Goal: Information Seeking & Learning: Learn about a topic

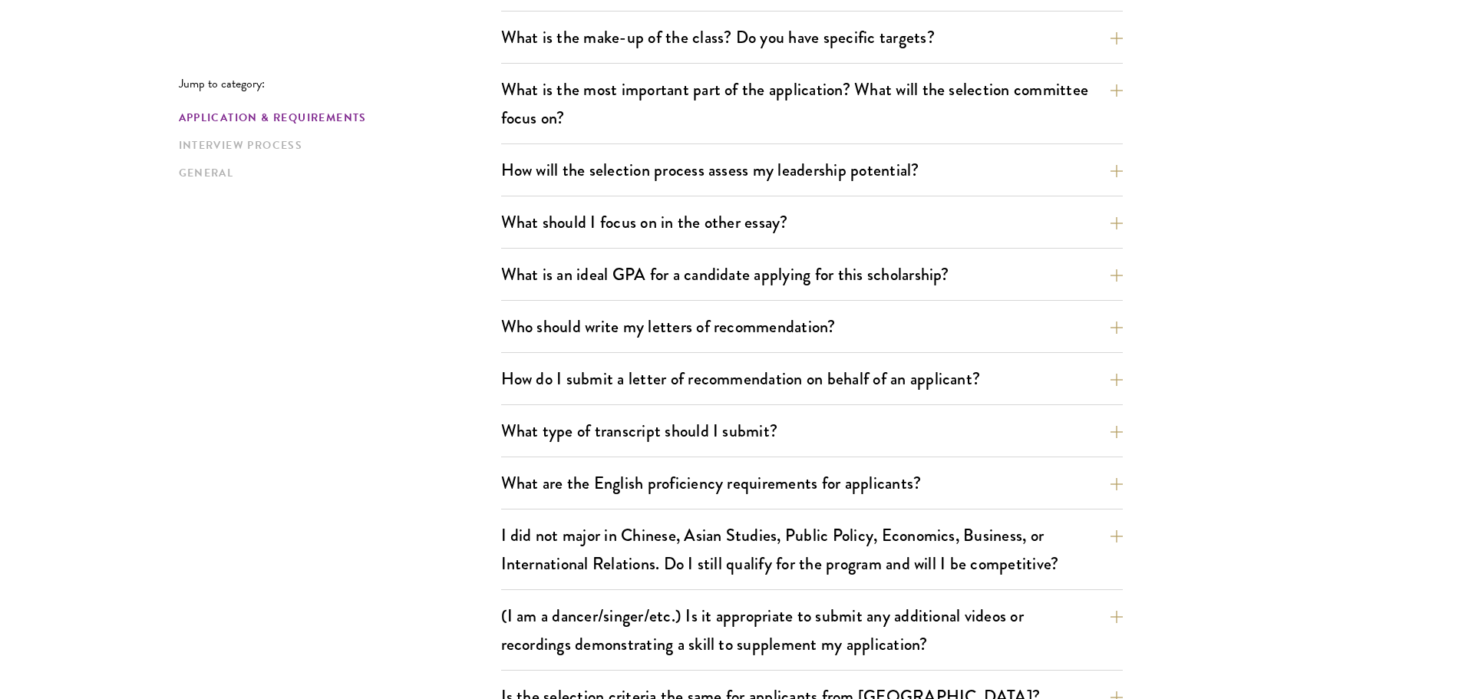
scroll to position [843, 0]
click at [537, 262] on button "What is an ideal GPA for a candidate applying for this scholarship?" at bounding box center [824, 273] width 622 height 35
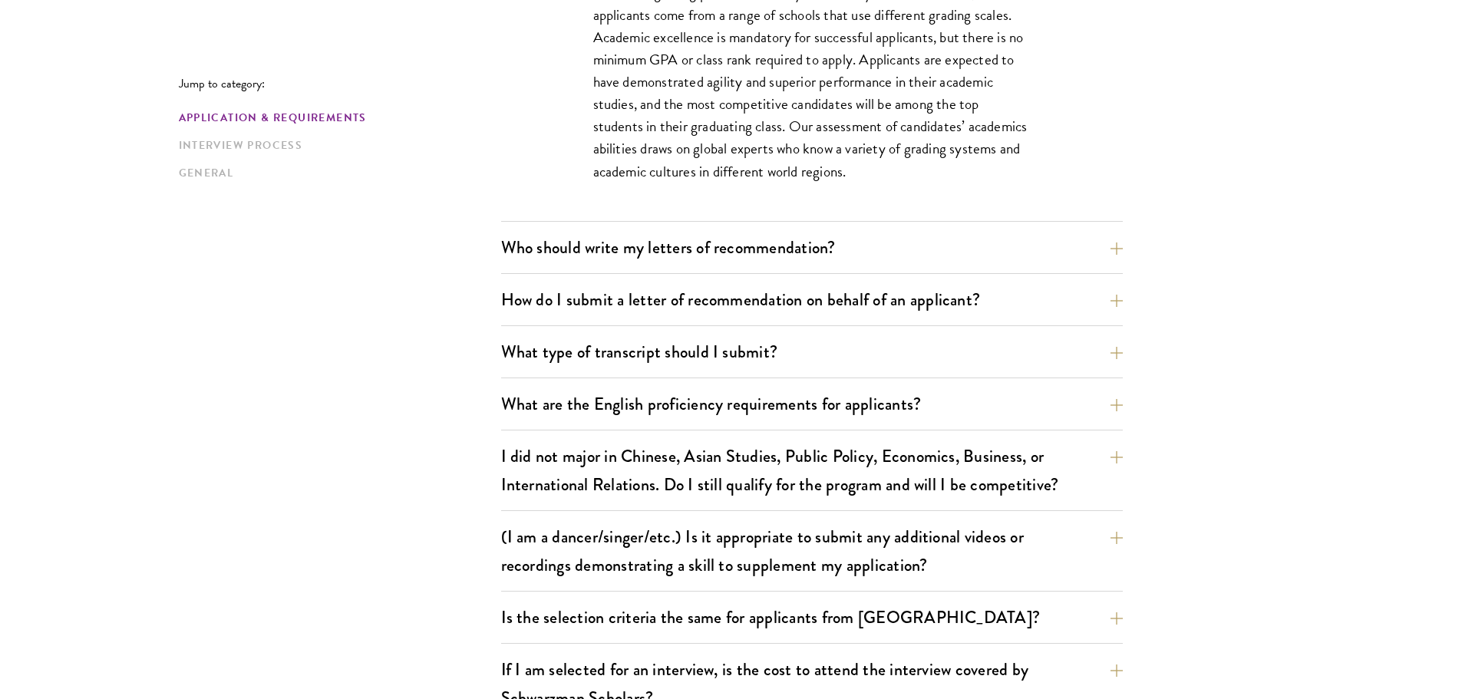
scroll to position [1185, 0]
click at [589, 221] on div "What are the important Schwarzman Scholars application dates? Applicants who ho…" at bounding box center [812, 67] width 622 height 1473
click at [569, 266] on div "Who should write my letters of recommendation? All applicants including Current…" at bounding box center [812, 251] width 622 height 44
click at [579, 259] on button "Who should write my letters of recommendation?" at bounding box center [824, 246] width 622 height 35
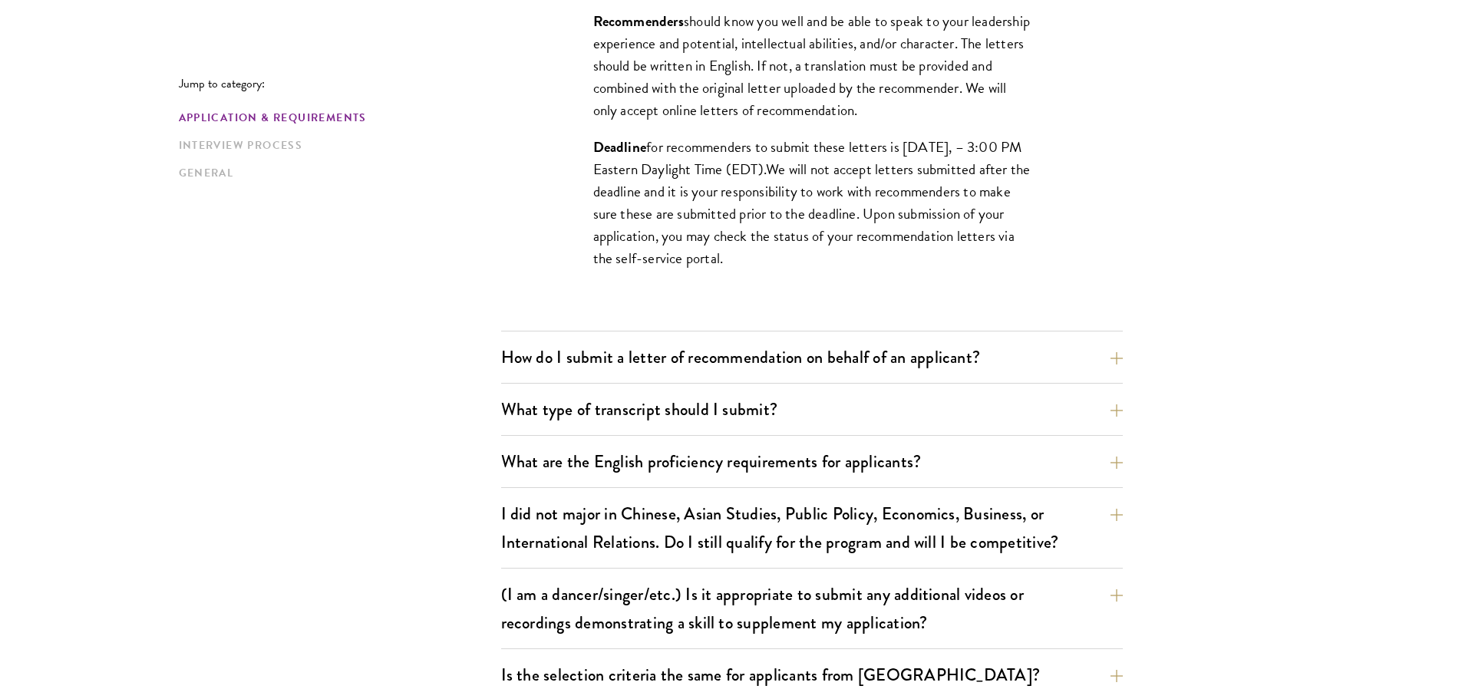
scroll to position [1558, 0]
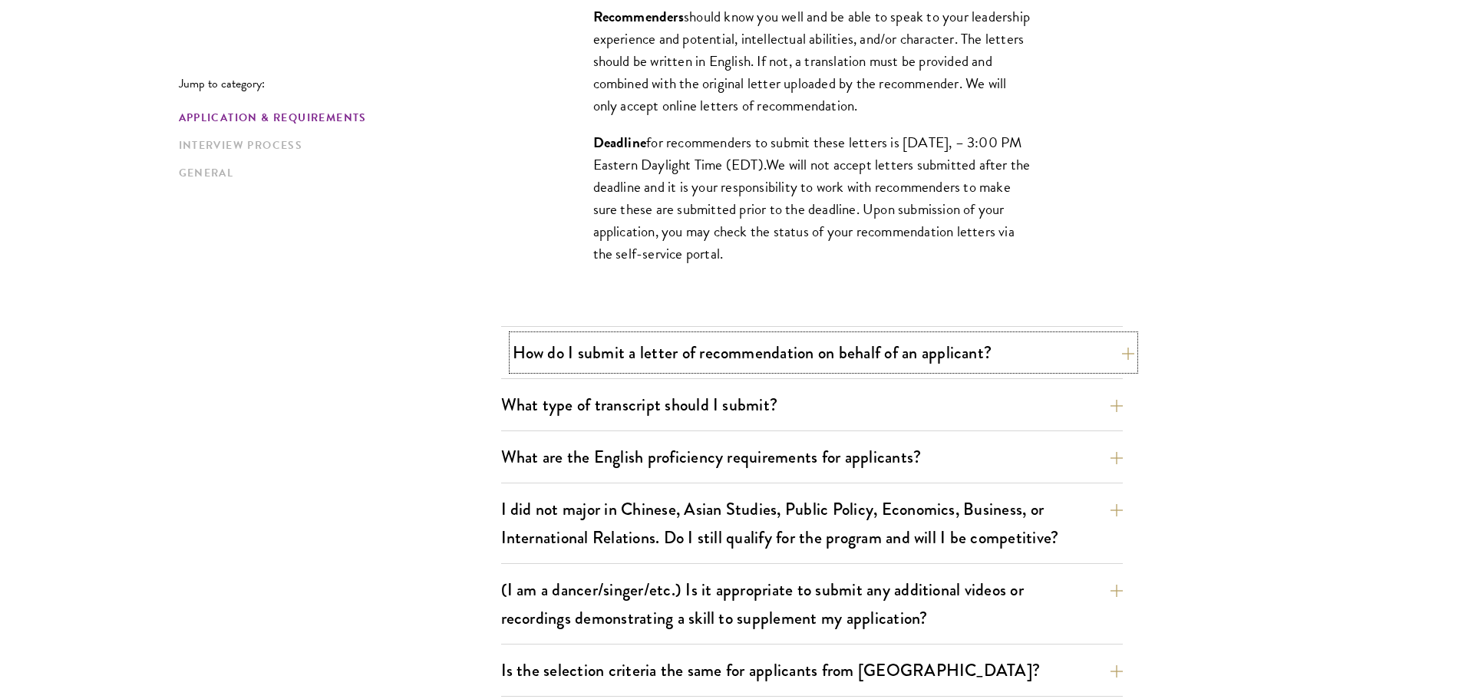
click at [559, 363] on button "How do I submit a letter of recommendation on behalf of an applicant?" at bounding box center [824, 352] width 622 height 35
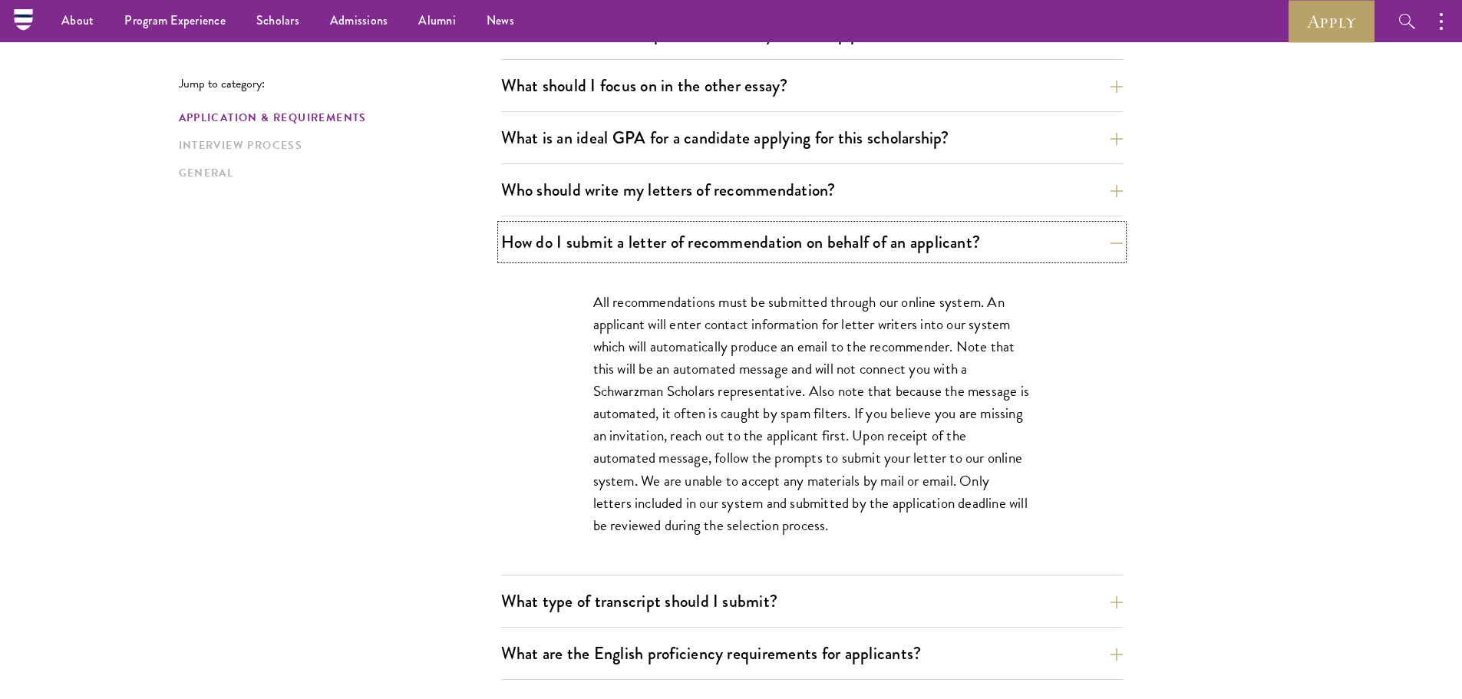
scroll to position [977, 0]
click at [596, 244] on button "How do I submit a letter of recommendation on behalf of an applicant?" at bounding box center [824, 243] width 622 height 35
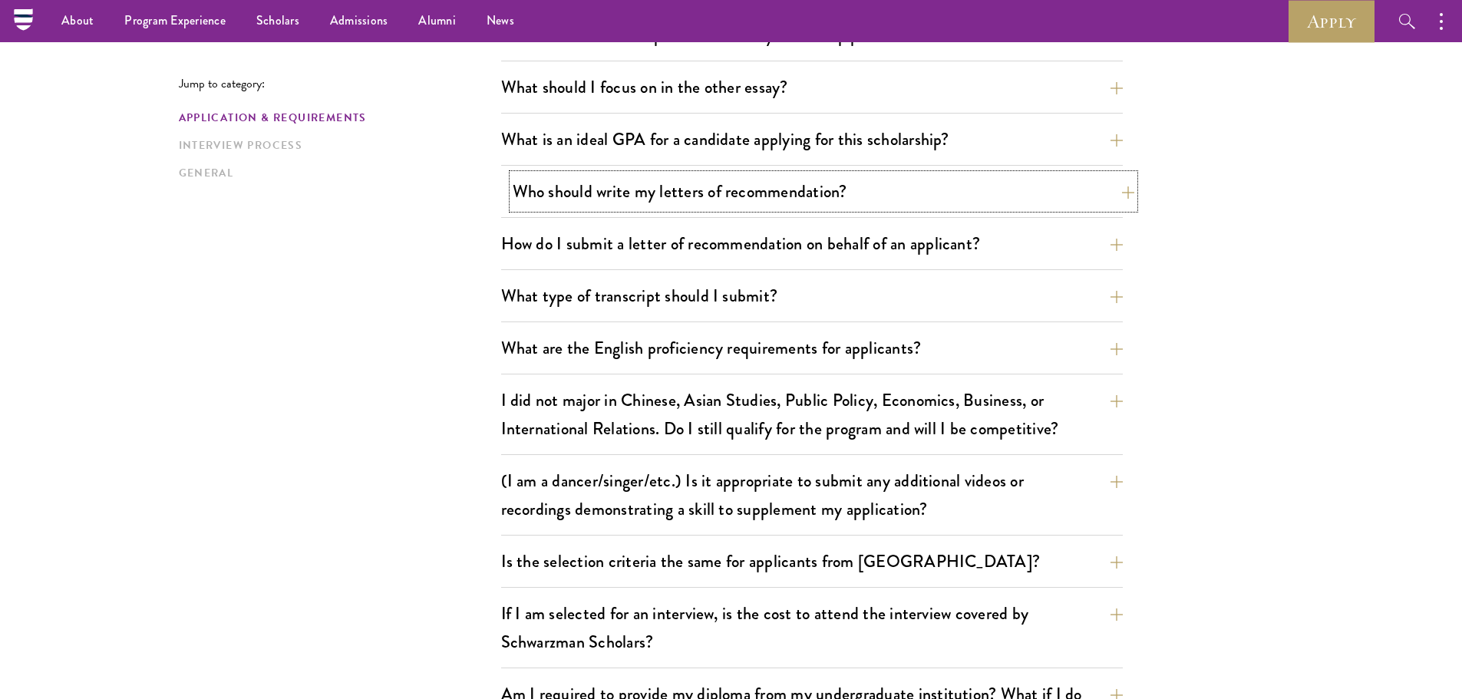
click at [579, 194] on button "Who should write my letters of recommendation?" at bounding box center [824, 191] width 622 height 35
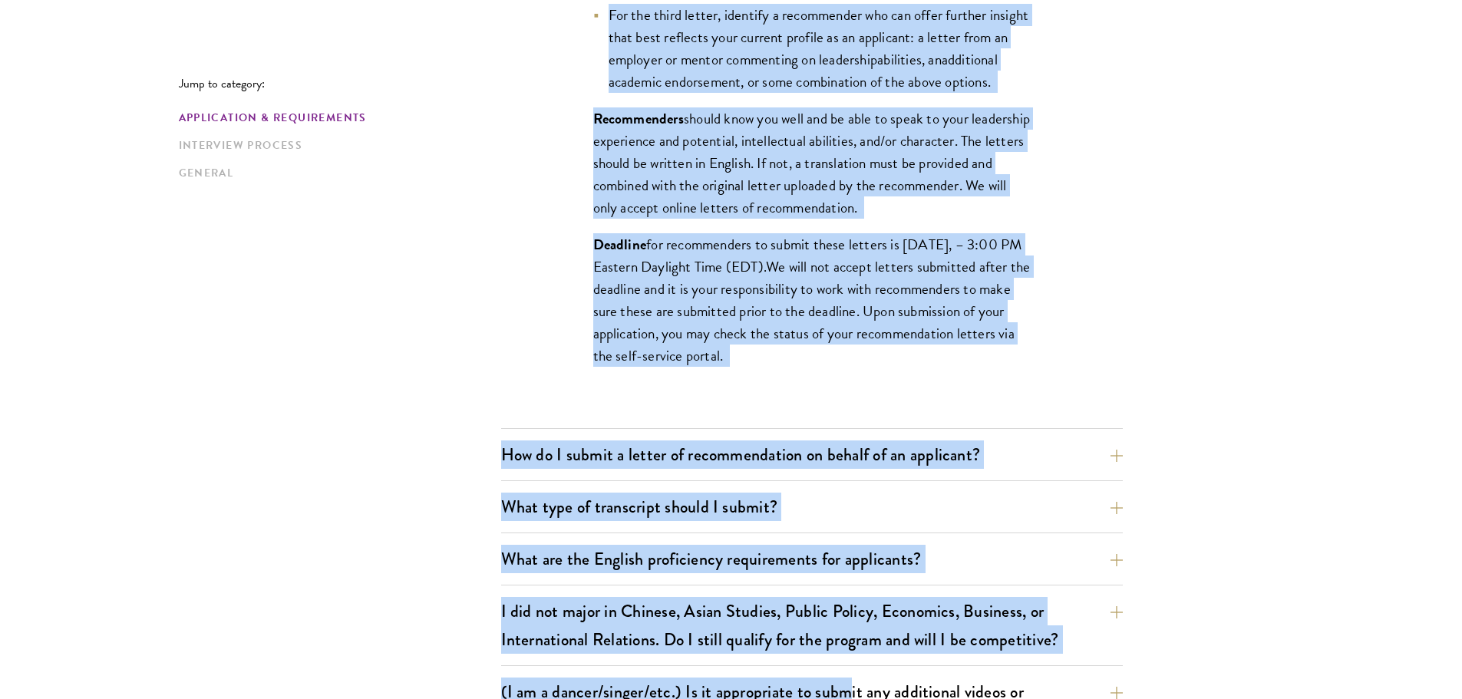
scroll to position [1634, 0]
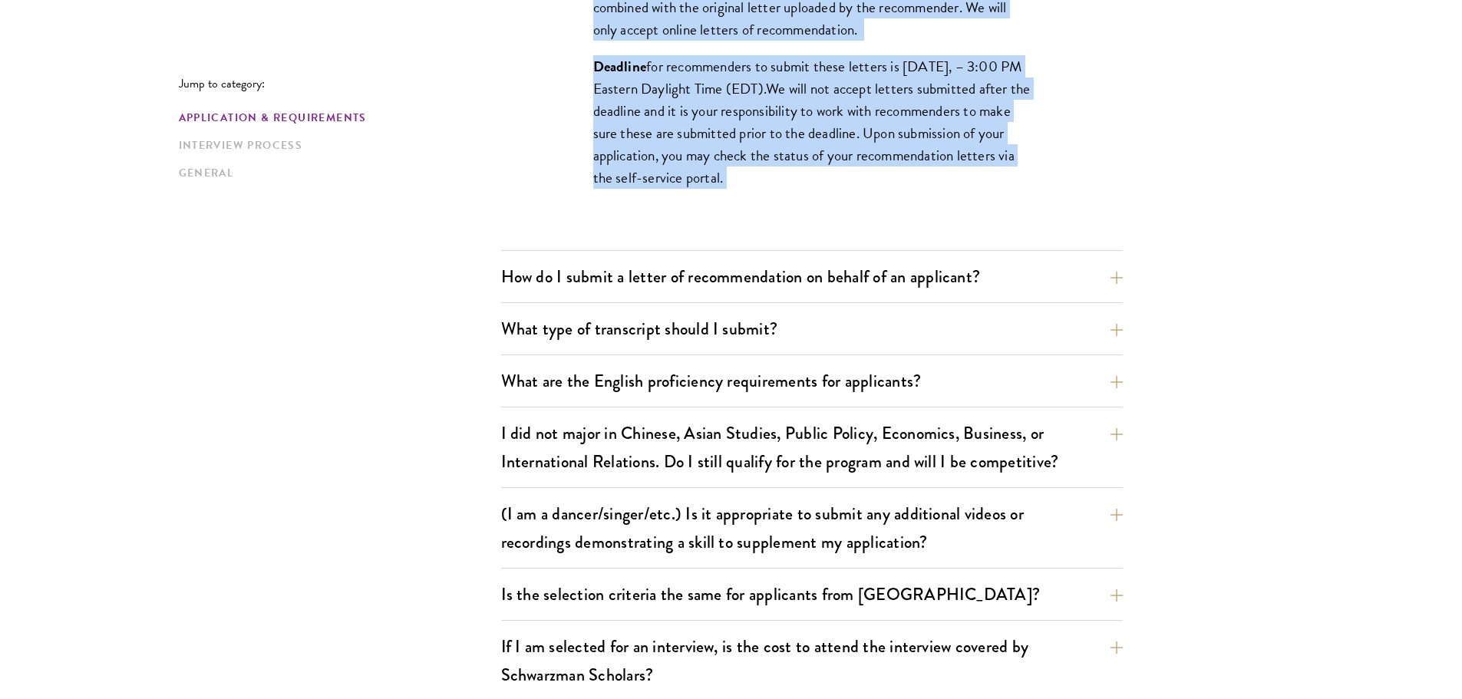
drag, startPoint x: 593, startPoint y: 147, endPoint x: 909, endPoint y: 196, distance: 319.9
copy div "Lor ipsumdolor sitametco Adipiscin Elitsedd Eiusmodtempori, Utlabore Etdolore ,…"
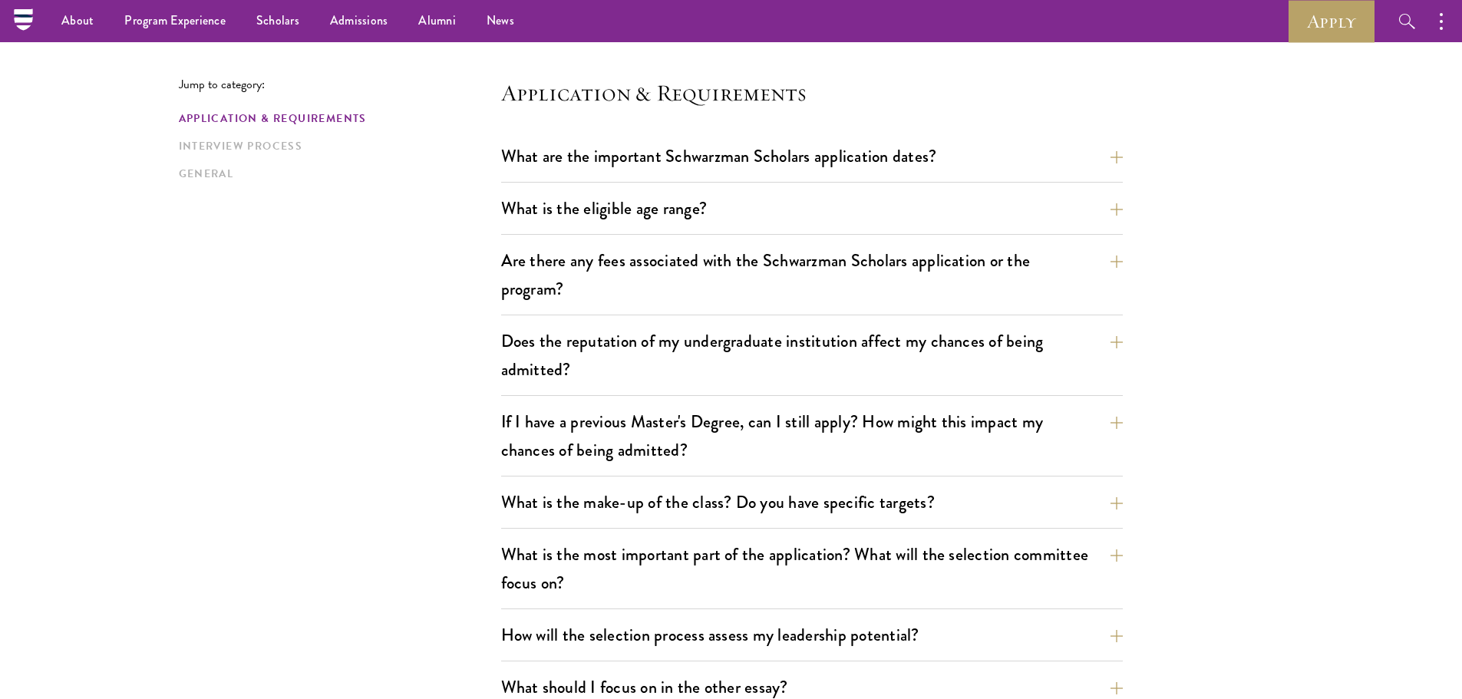
scroll to position [376, 0]
click at [617, 157] on button "What are the important Schwarzman Scholars application dates?" at bounding box center [824, 157] width 622 height 35
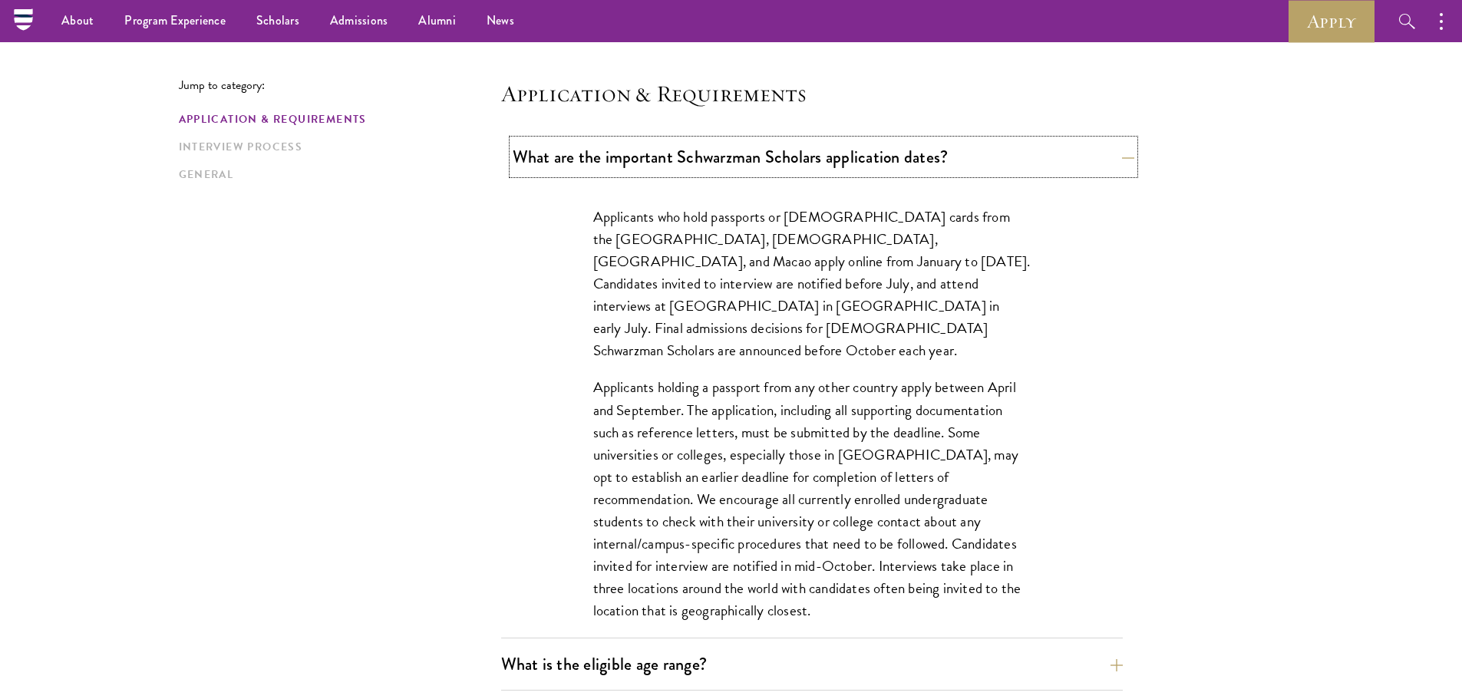
click at [617, 157] on button "What are the important Schwarzman Scholars application dates?" at bounding box center [824, 157] width 622 height 35
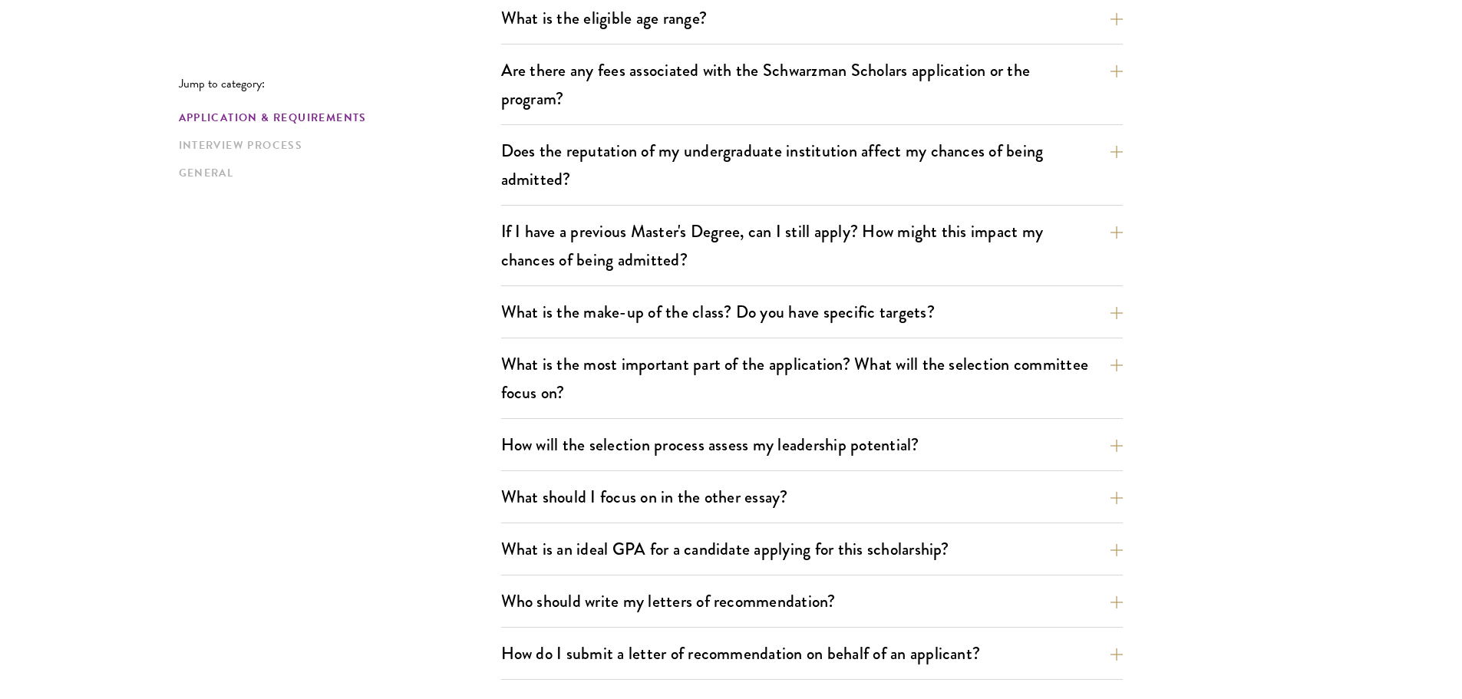
scroll to position [568, 0]
click at [588, 155] on button "Does the reputation of my undergraduate institution affect my chances of being …" at bounding box center [824, 164] width 622 height 63
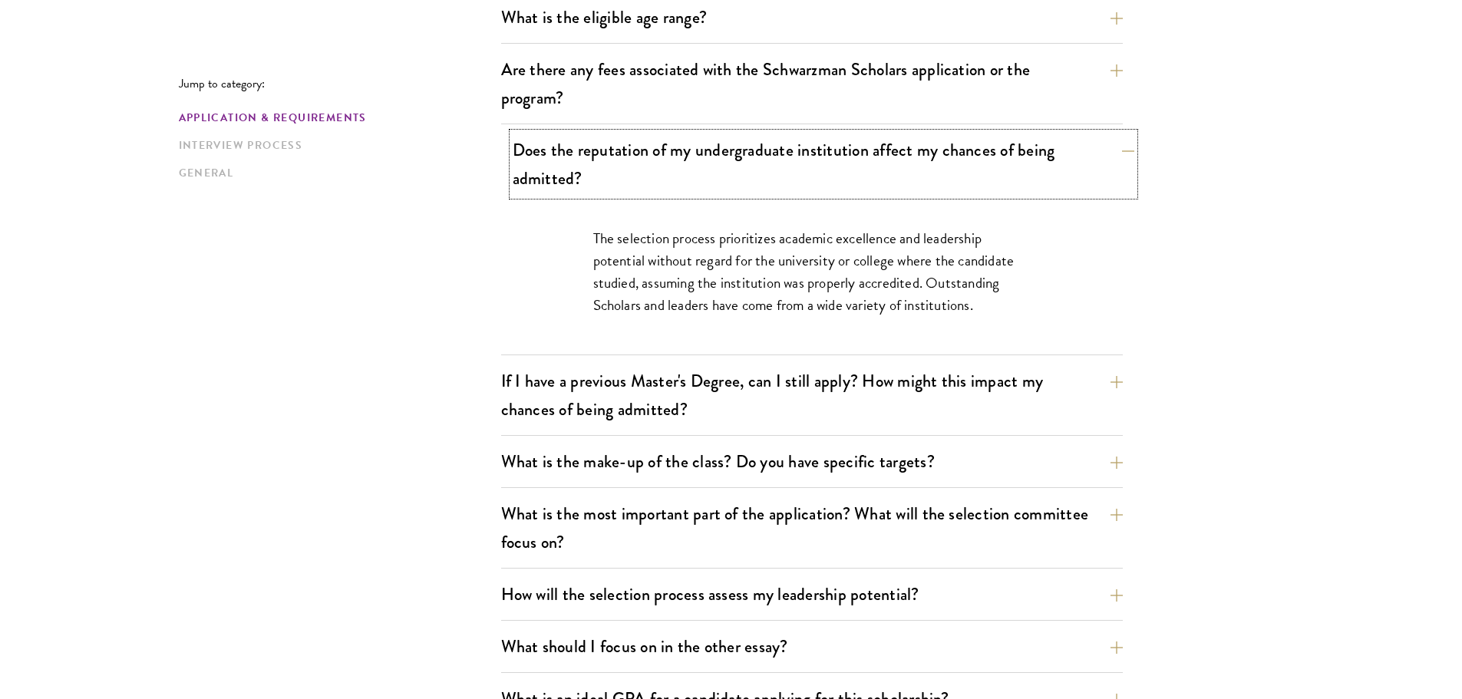
click at [588, 155] on button "Does the reputation of my undergraduate institution affect my chances of being …" at bounding box center [824, 164] width 622 height 63
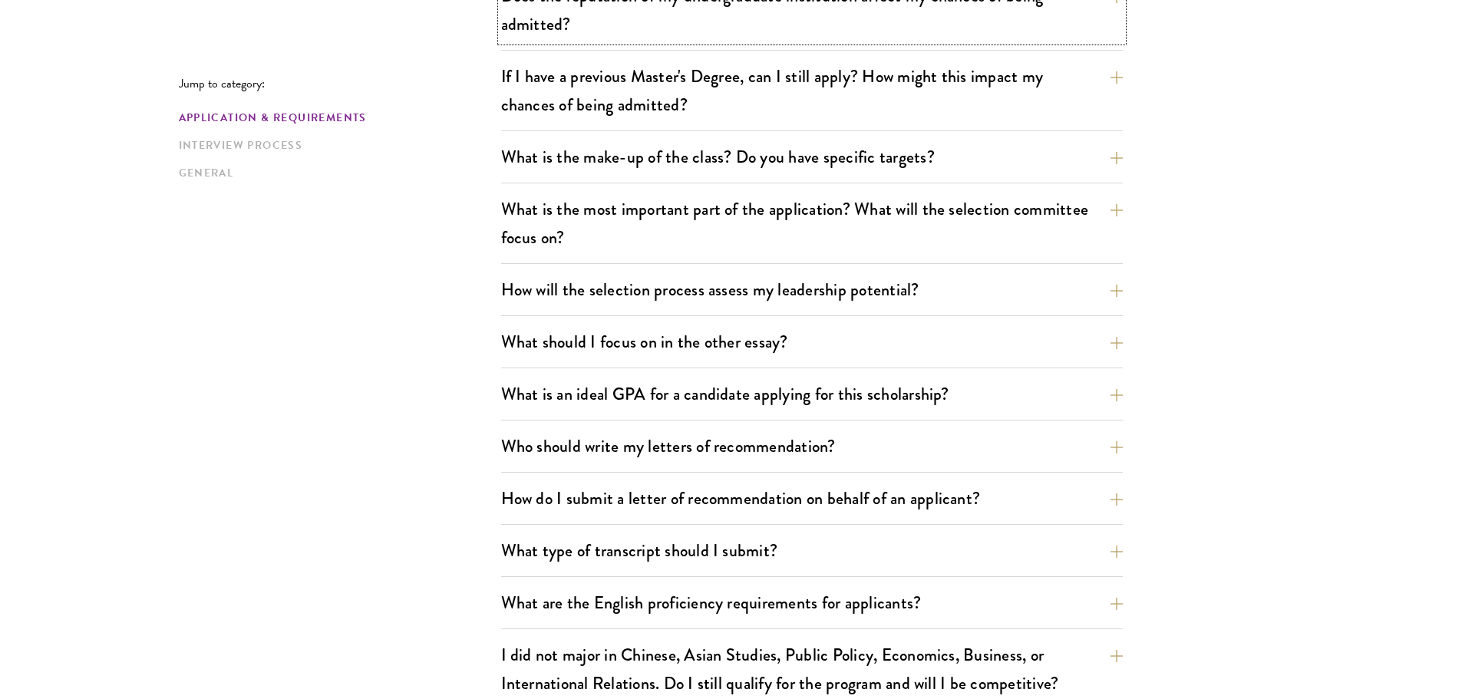
scroll to position [726, 0]
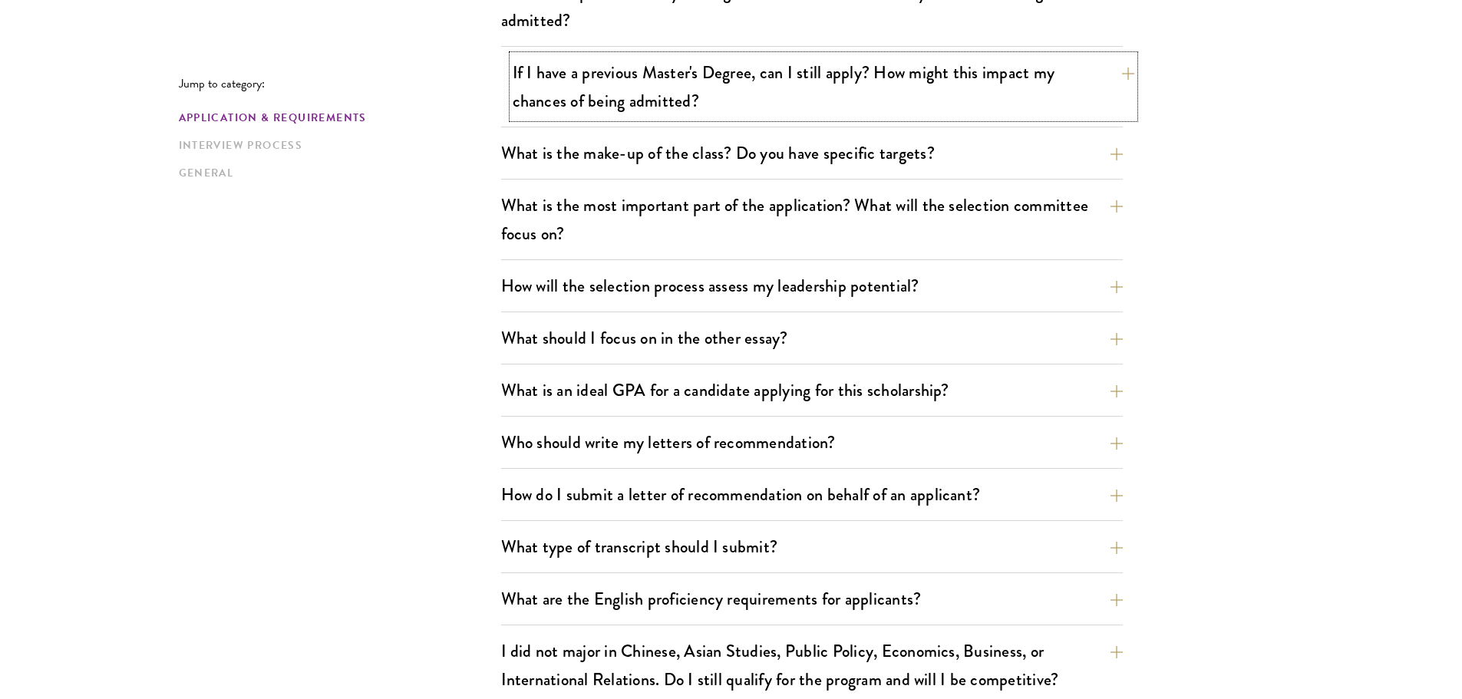
click at [574, 61] on button "If I have a previous Master's Degree, can I still apply? How might this impact …" at bounding box center [824, 86] width 622 height 63
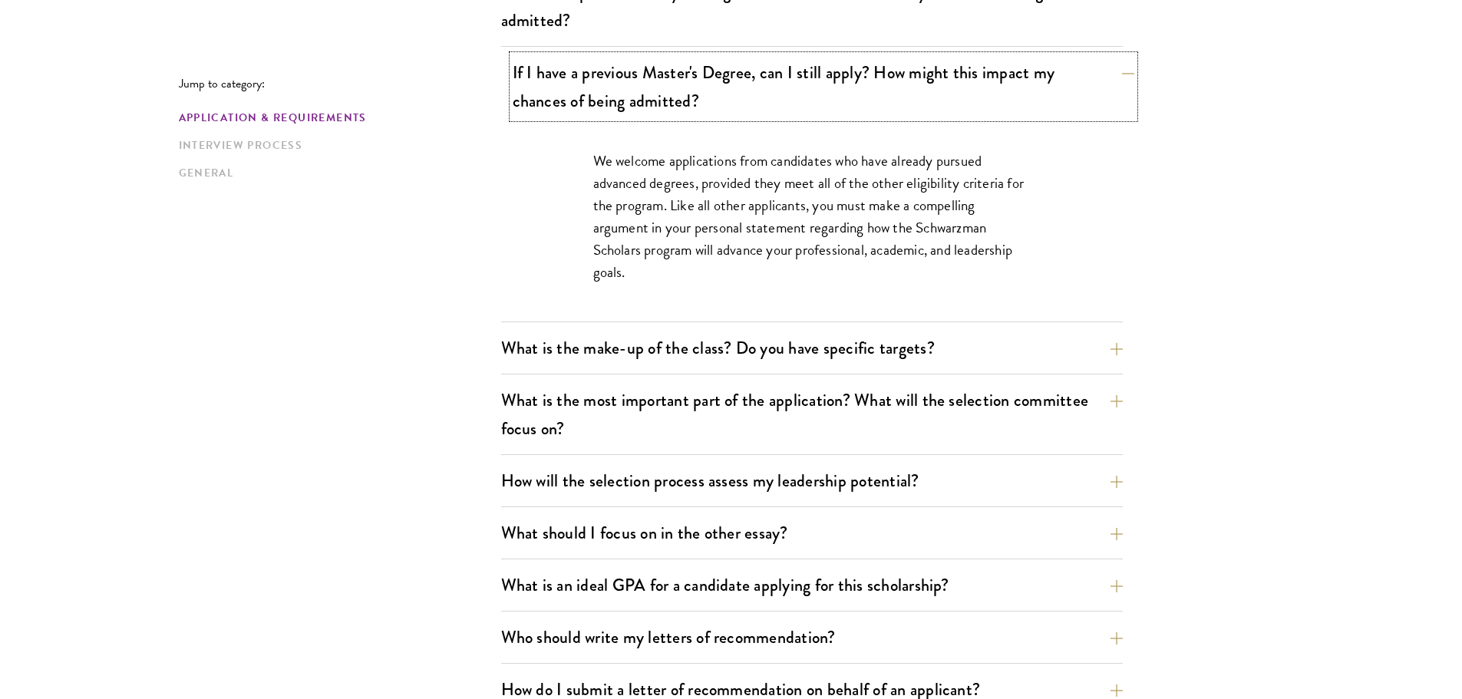
click at [574, 61] on button "If I have a previous Master's Degree, can I still apply? How might this impact …" at bounding box center [824, 86] width 622 height 63
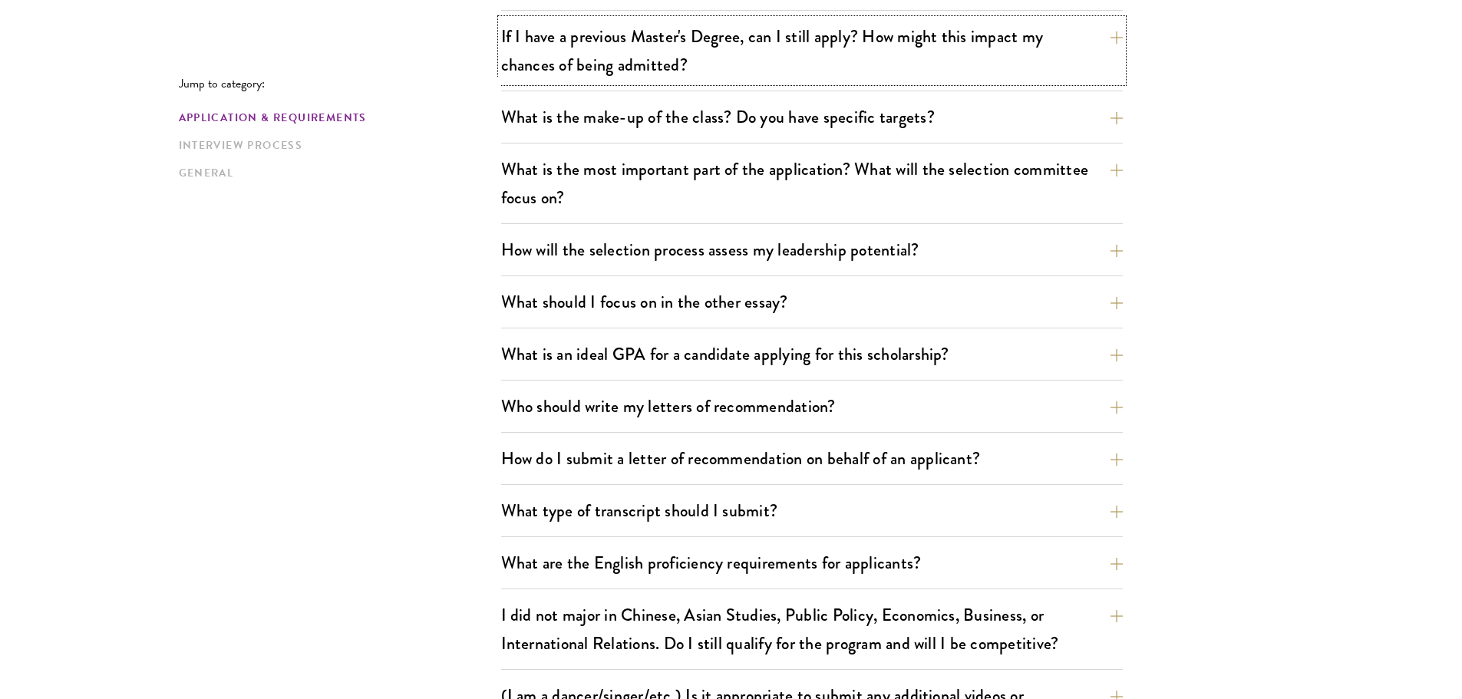
scroll to position [763, 0]
click at [522, 122] on button "What is the make-up of the class? Do you have specific targets?" at bounding box center [824, 116] width 622 height 35
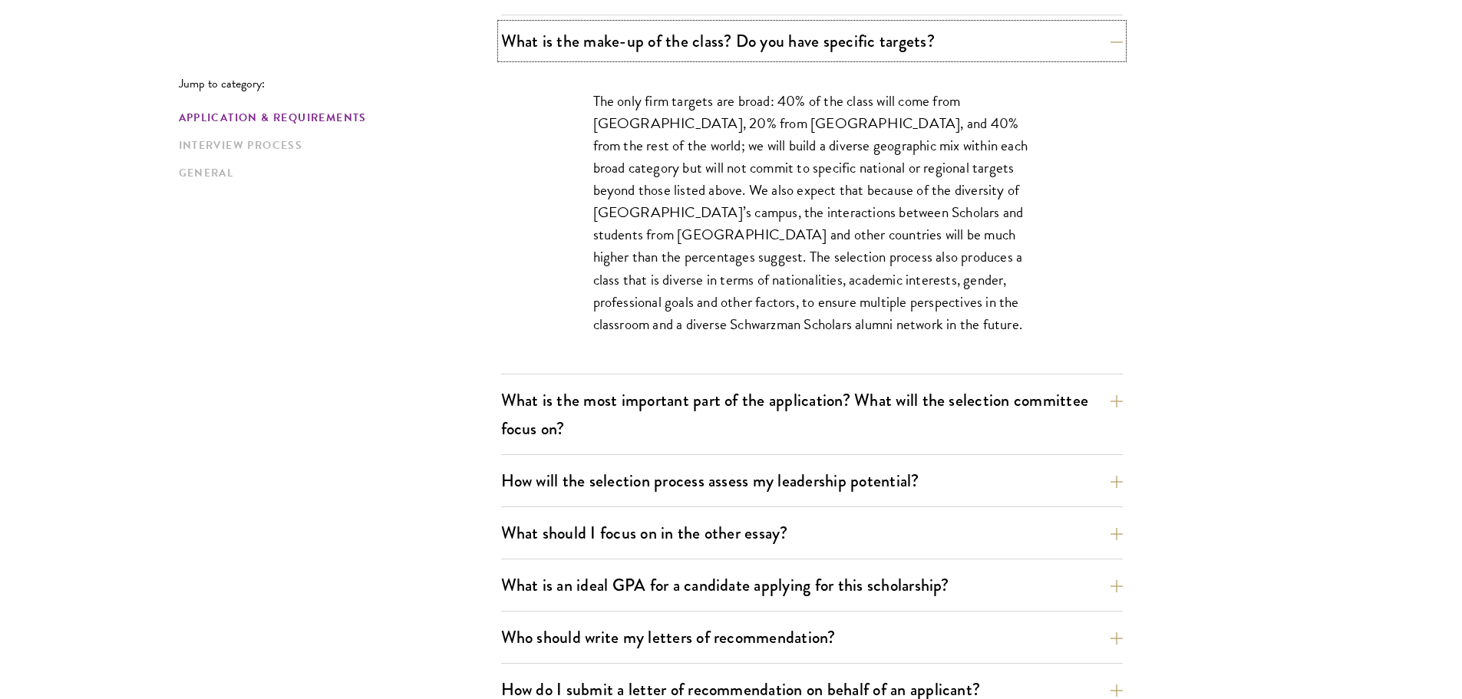
scroll to position [840, 0]
click at [568, 33] on button "What is the make-up of the class? Do you have specific targets?" at bounding box center [824, 39] width 622 height 35
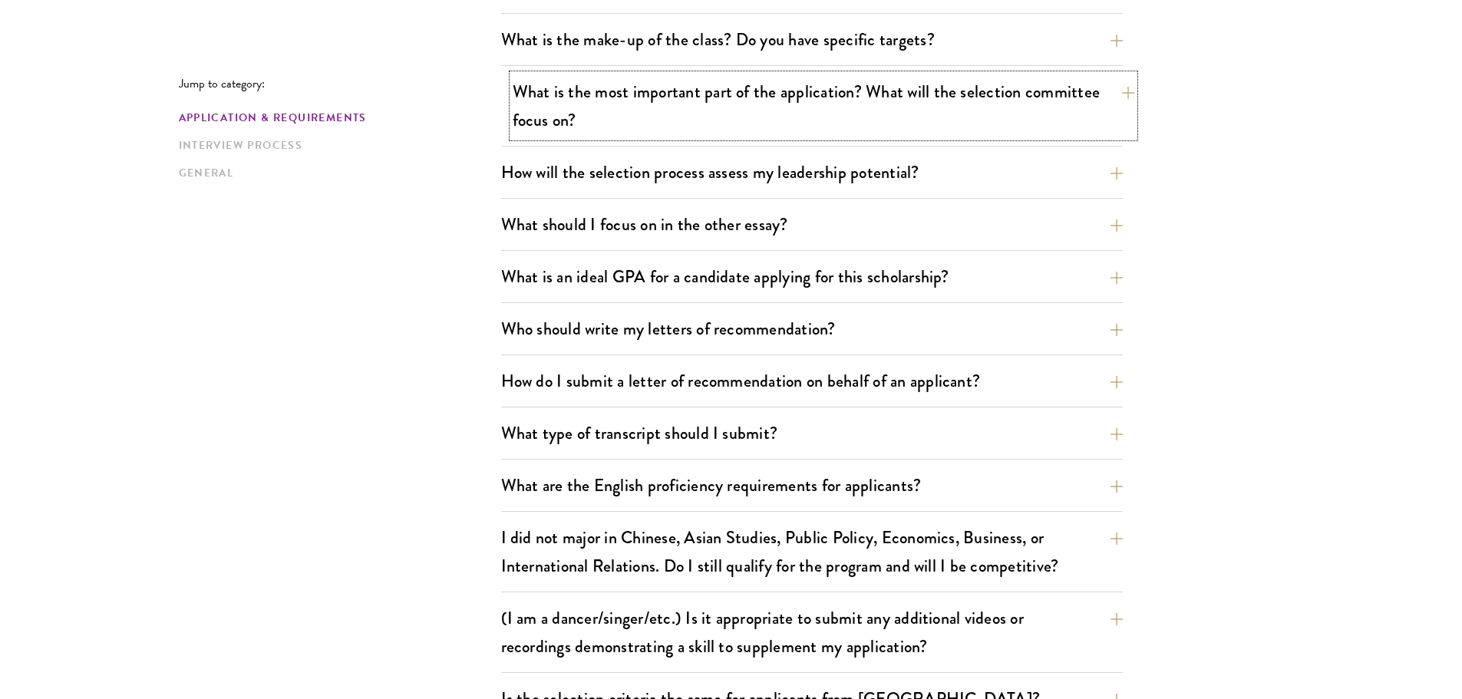
click at [531, 110] on button "What is the most important part of the application? What will the selection com…" at bounding box center [824, 105] width 622 height 63
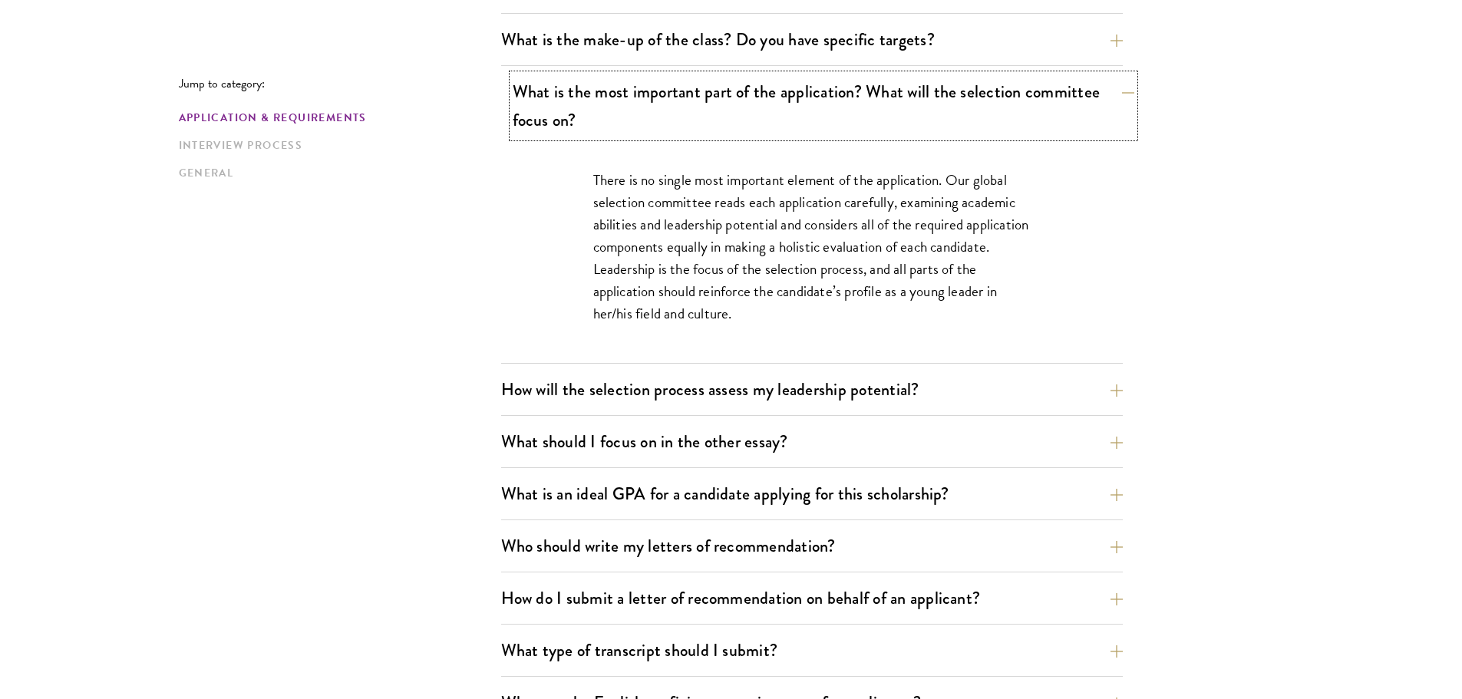
click at [556, 106] on button "What is the most important part of the application? What will the selection com…" at bounding box center [824, 105] width 622 height 63
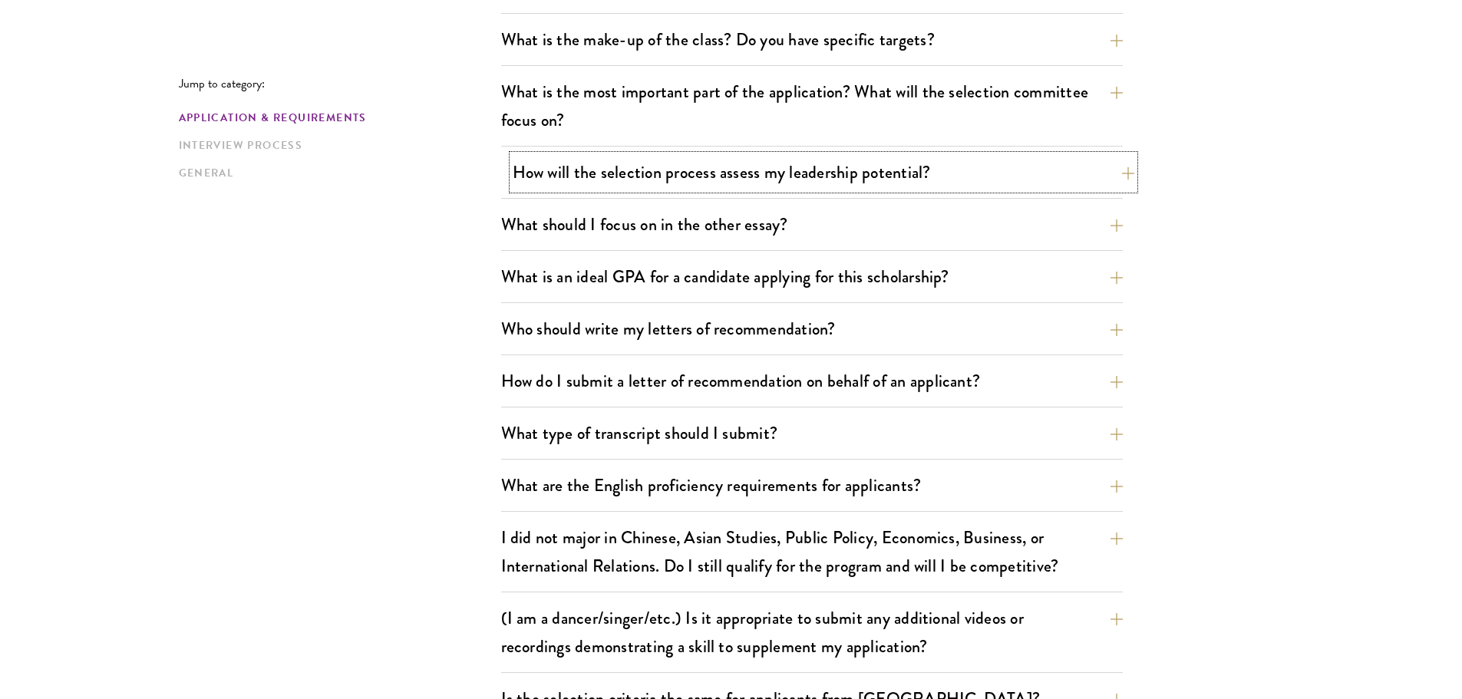
click at [542, 165] on button "How will the selection process assess my leadership potential?" at bounding box center [824, 172] width 622 height 35
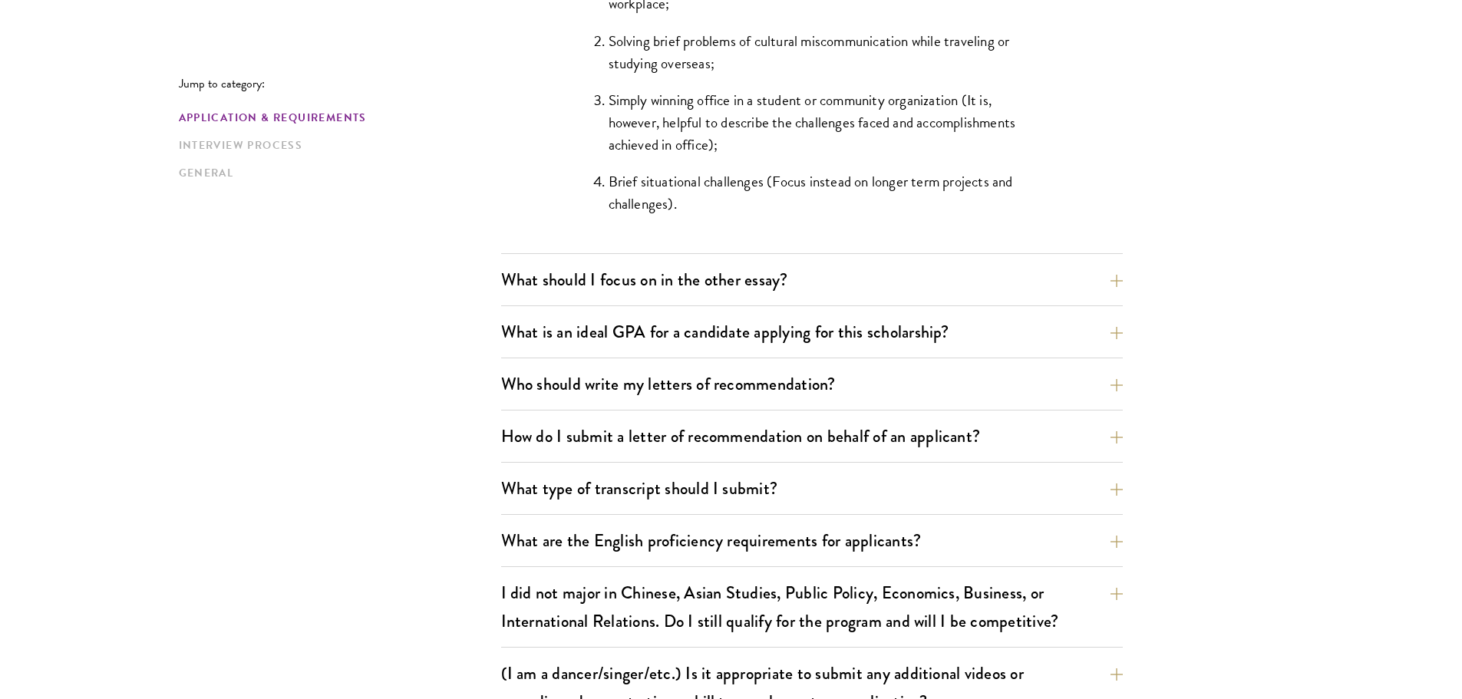
scroll to position [1594, 0]
click at [521, 281] on button "What should I focus on in the other essay?" at bounding box center [824, 279] width 622 height 35
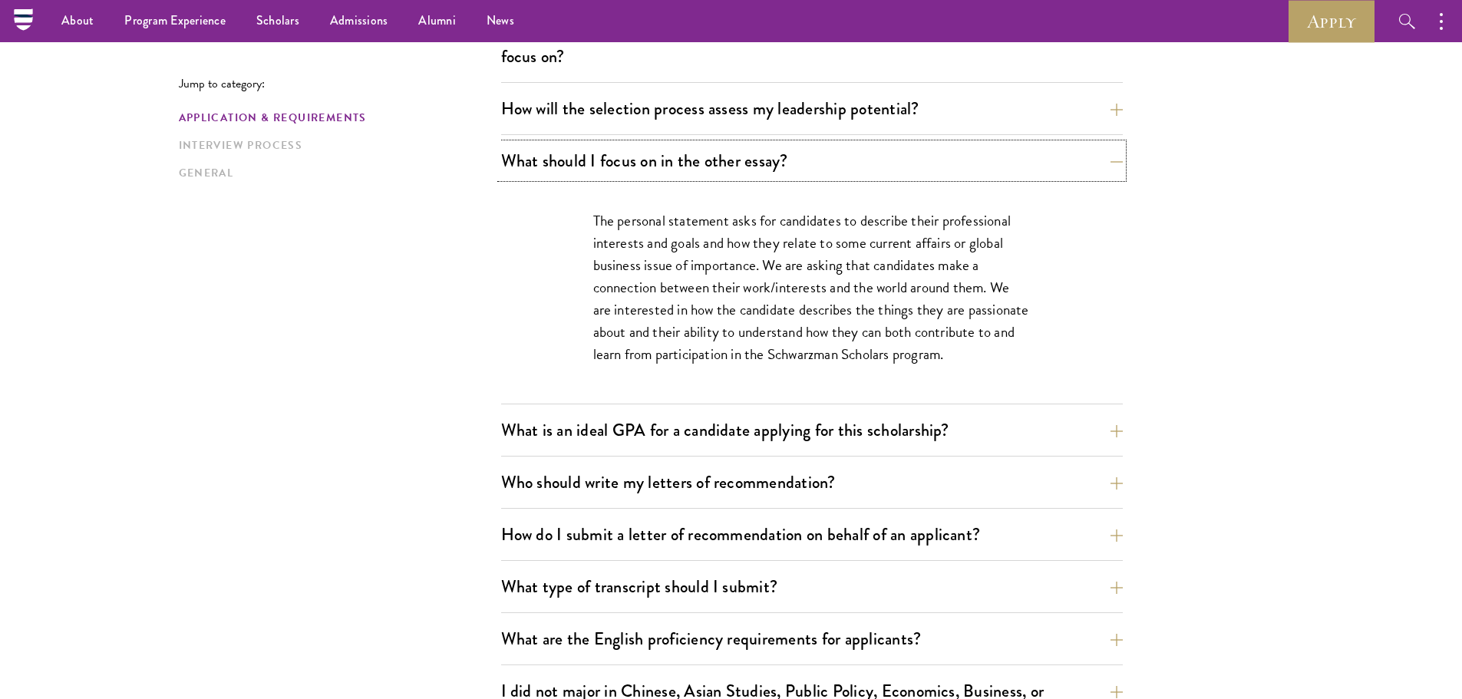
scroll to position [903, 0]
click at [606, 279] on p "The personal statement asks for candidates to describe their professional inter…" at bounding box center [811, 288] width 437 height 156
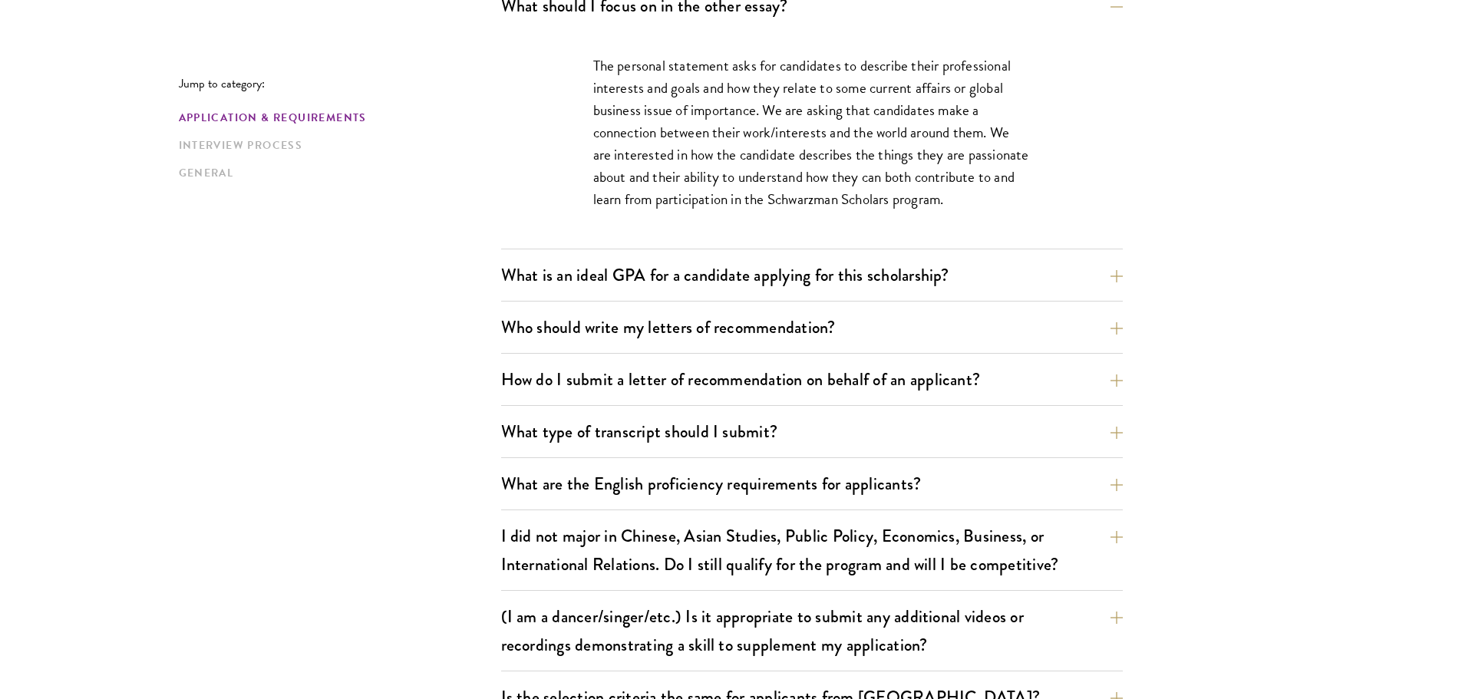
scroll to position [1059, 0]
click at [516, 265] on button "What is an ideal GPA for a candidate applying for this scholarship?" at bounding box center [824, 274] width 622 height 35
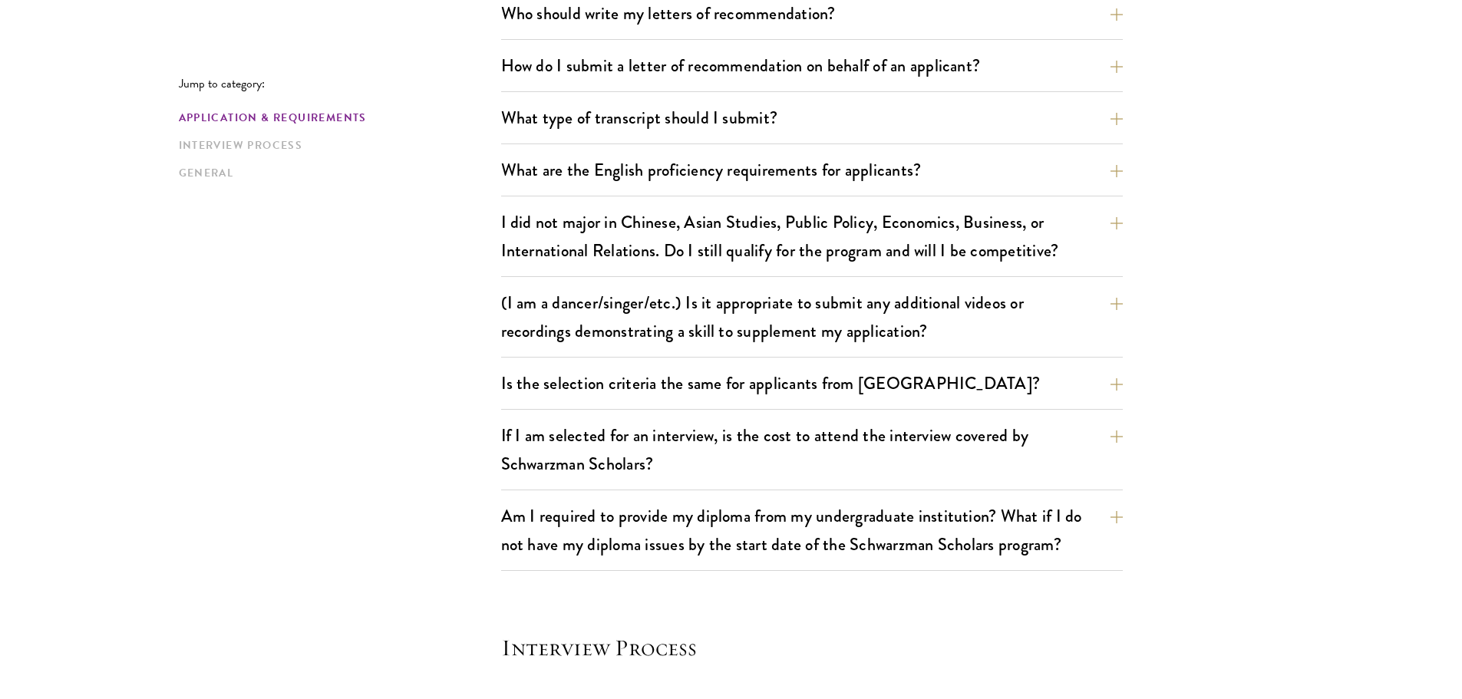
scroll to position [1418, 0]
click at [543, 159] on button "What are the English proficiency requirements for applicants?" at bounding box center [824, 169] width 622 height 35
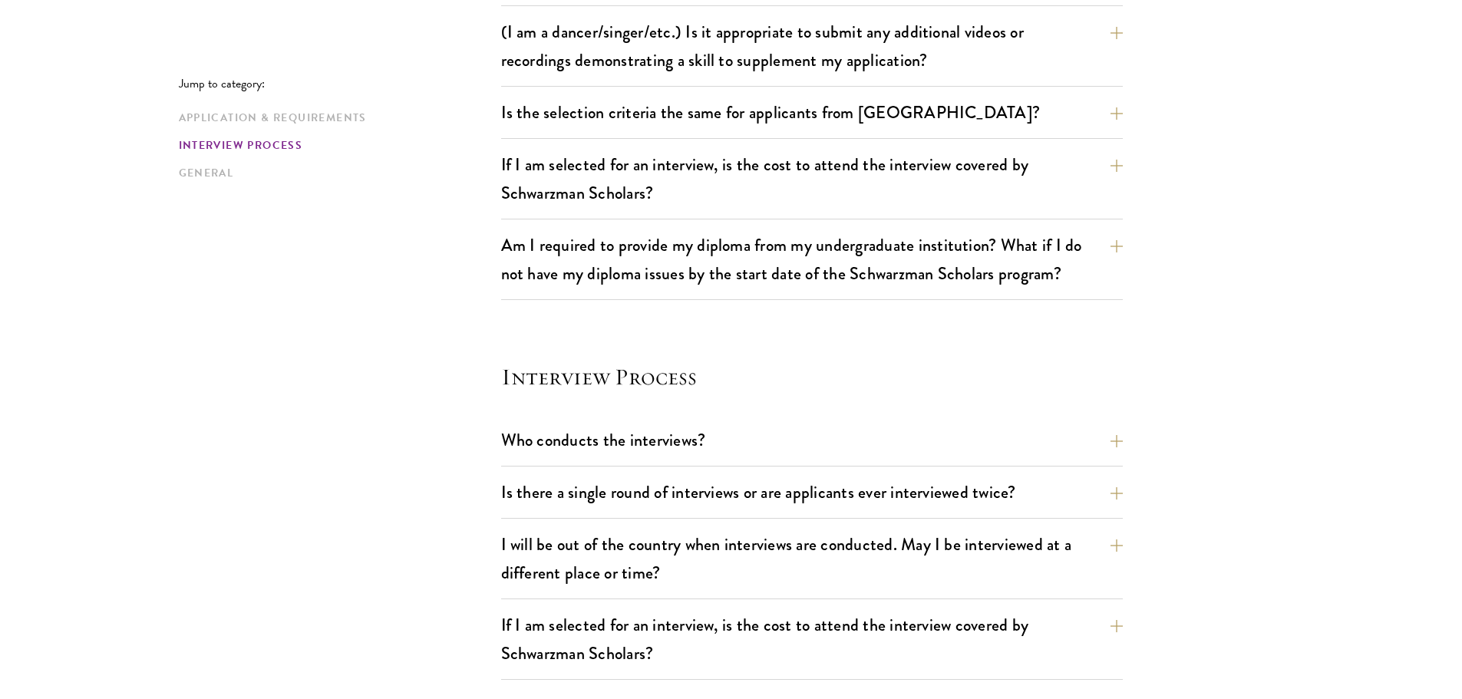
scroll to position [1968, 0]
click at [576, 179] on button "If I am selected for an interview, is the cost to attend the interview covered …" at bounding box center [824, 177] width 622 height 63
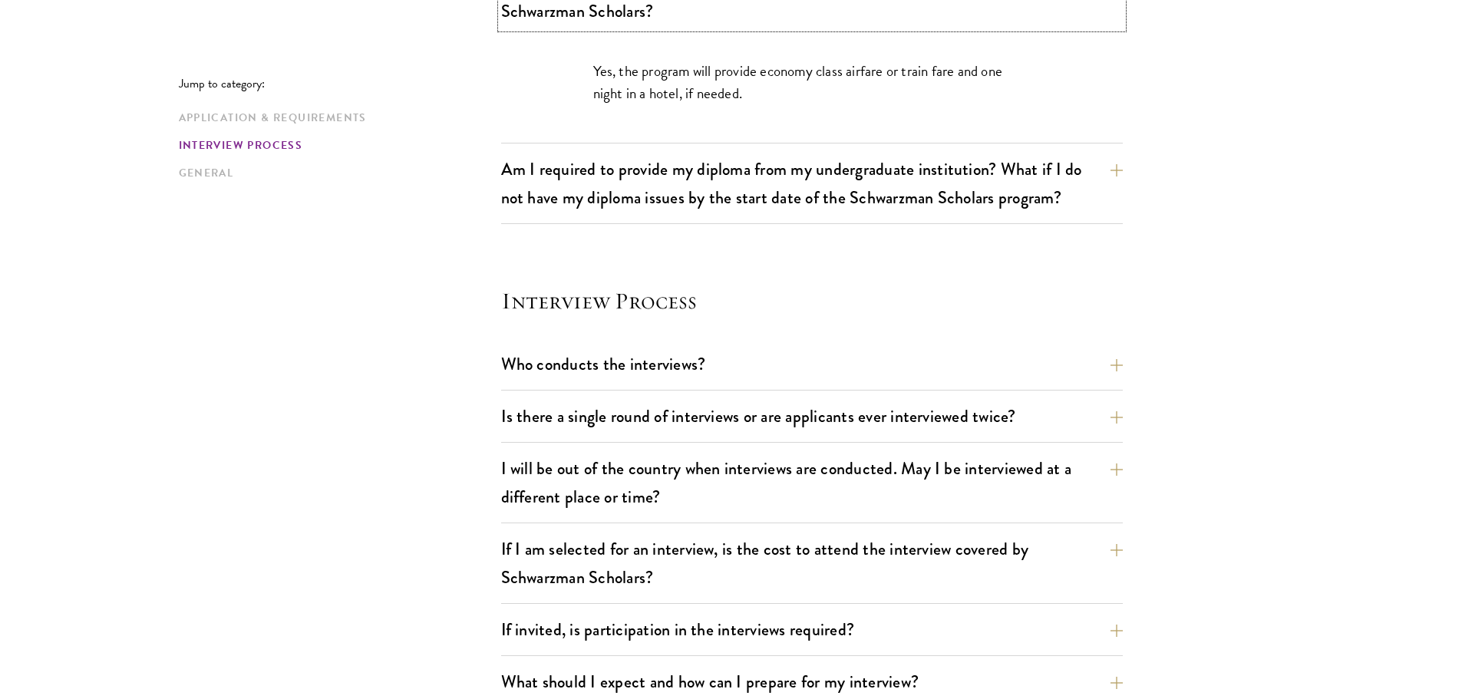
scroll to position [1609, 0]
click at [662, 183] on button "Am I required to provide my diploma from my undergraduate institution? What if …" at bounding box center [824, 182] width 622 height 63
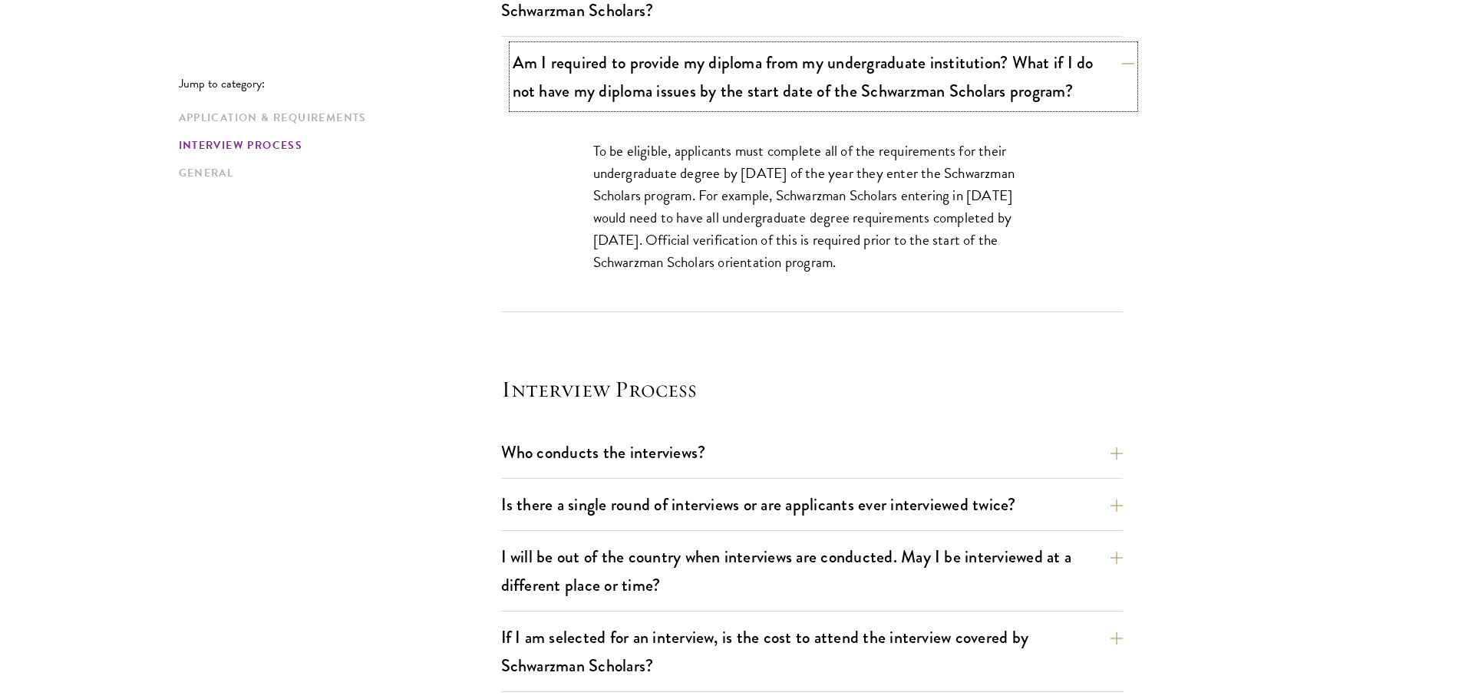
click at [626, 80] on button "Am I required to provide my diploma from my undergraduate institution? What if …" at bounding box center [824, 76] width 622 height 63
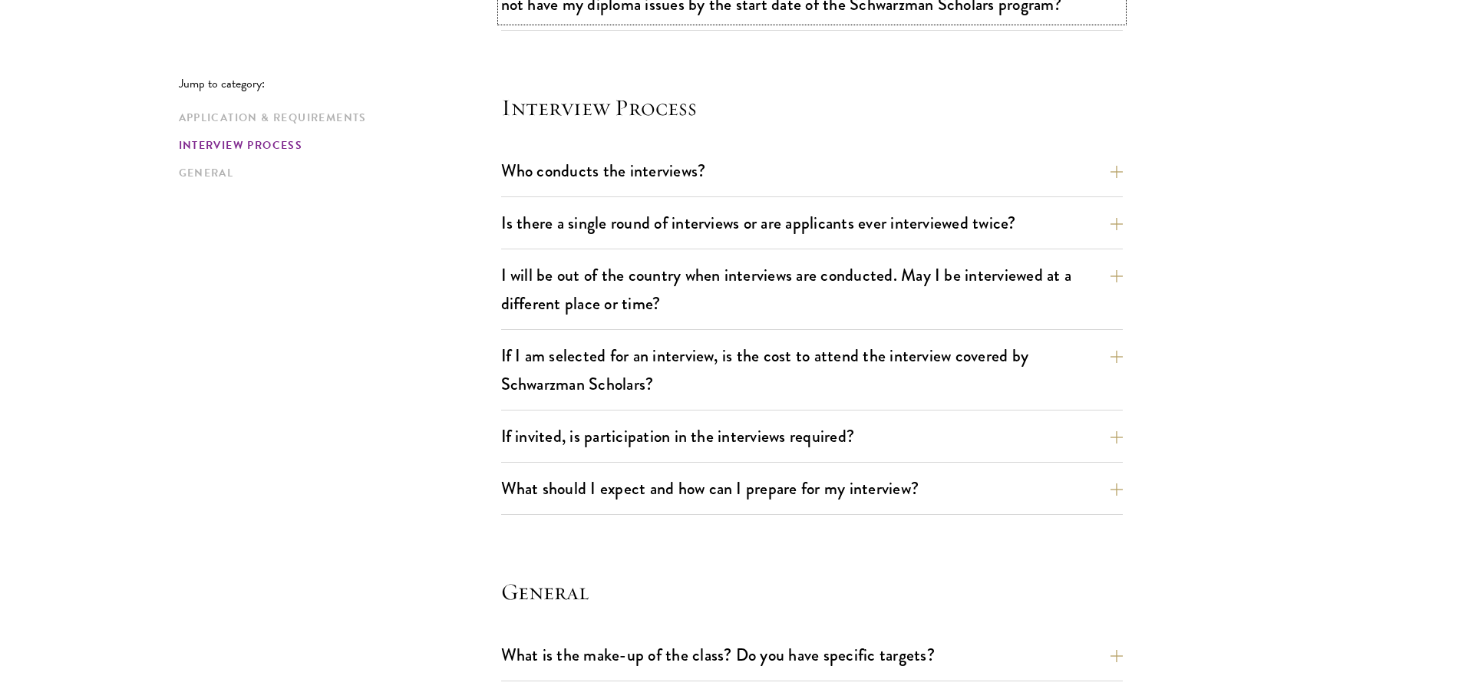
scroll to position [1696, 0]
click at [587, 178] on button "Who conducts the interviews?" at bounding box center [824, 170] width 622 height 35
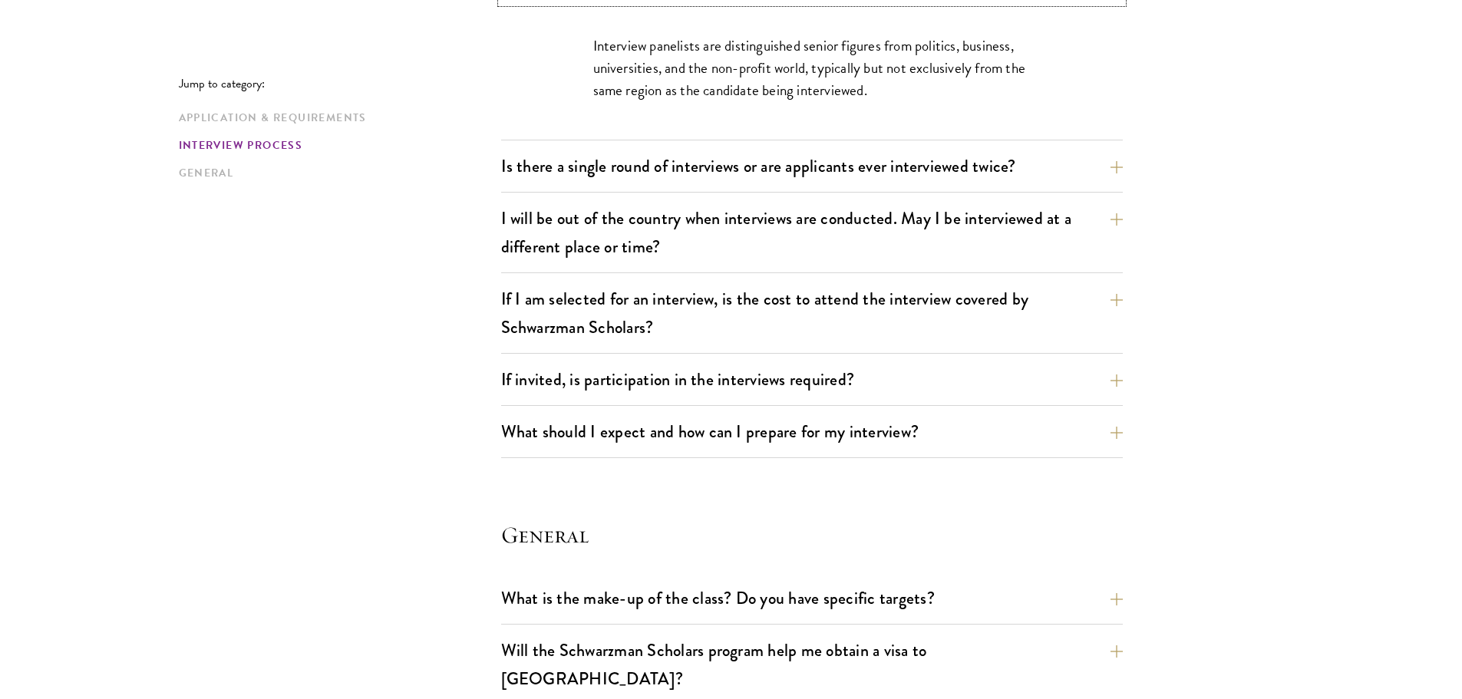
scroll to position [1881, 0]
click at [532, 163] on button "Is there a single round of interviews or are applicants ever interviewed twice?" at bounding box center [824, 165] width 622 height 35
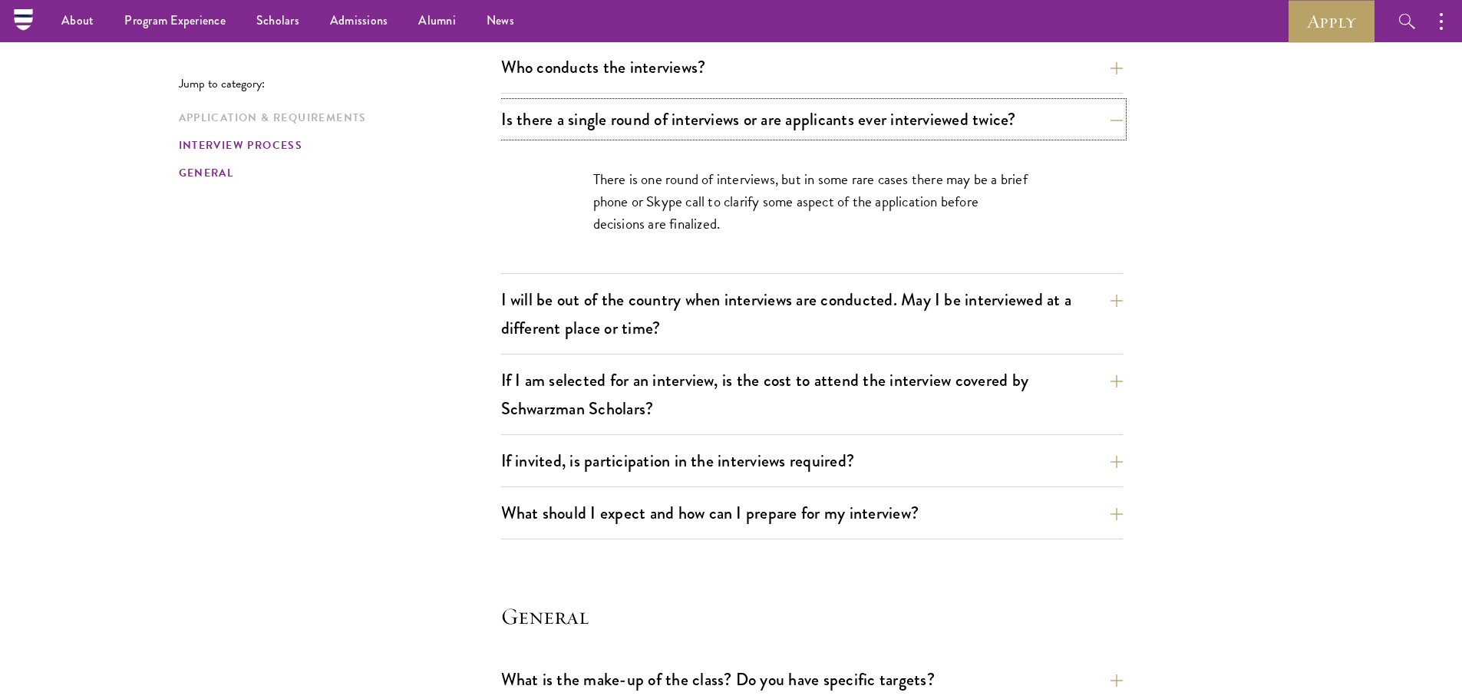
scroll to position [1759, 0]
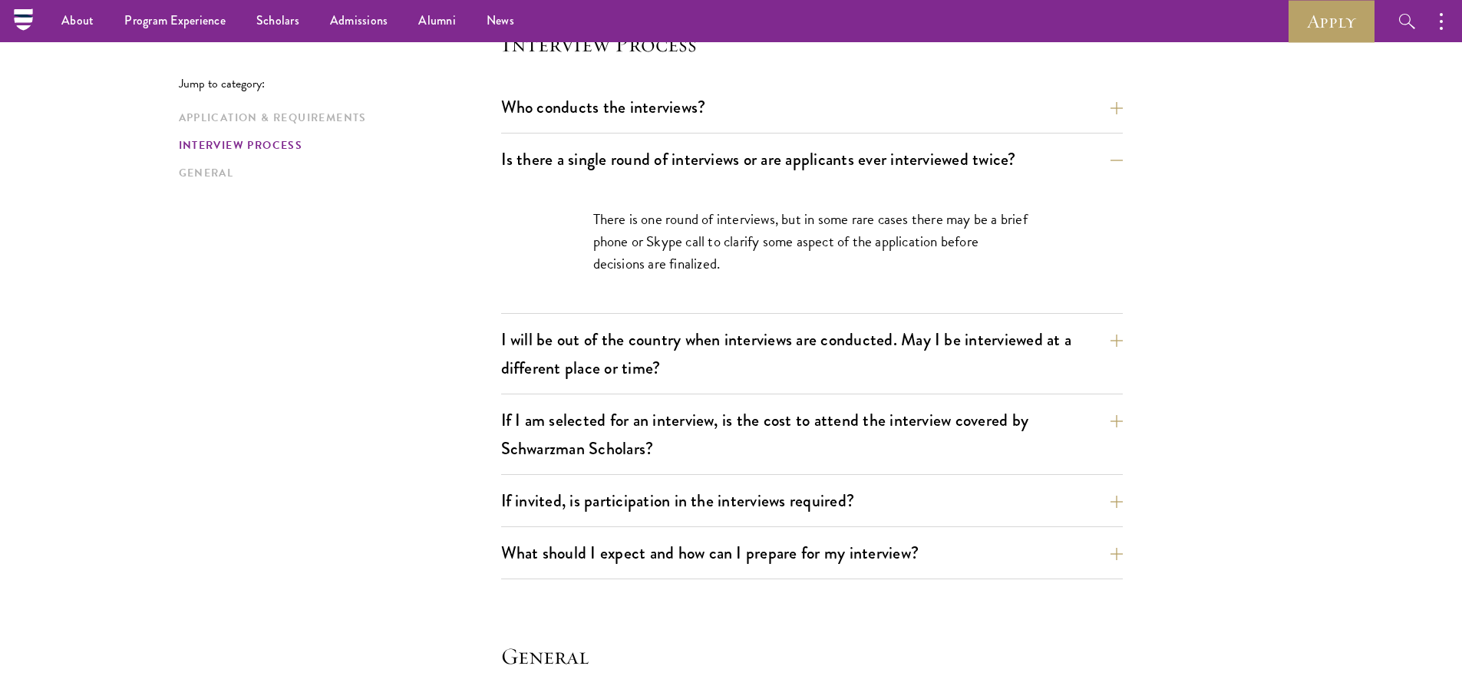
click at [503, 140] on div "Who conducts the interviews? Interview panelists are distinguished senior figur…" at bounding box center [812, 335] width 622 height 490
click at [517, 152] on button "Is there a single round of interviews or are applicants ever interviewed twice?" at bounding box center [824, 159] width 622 height 35
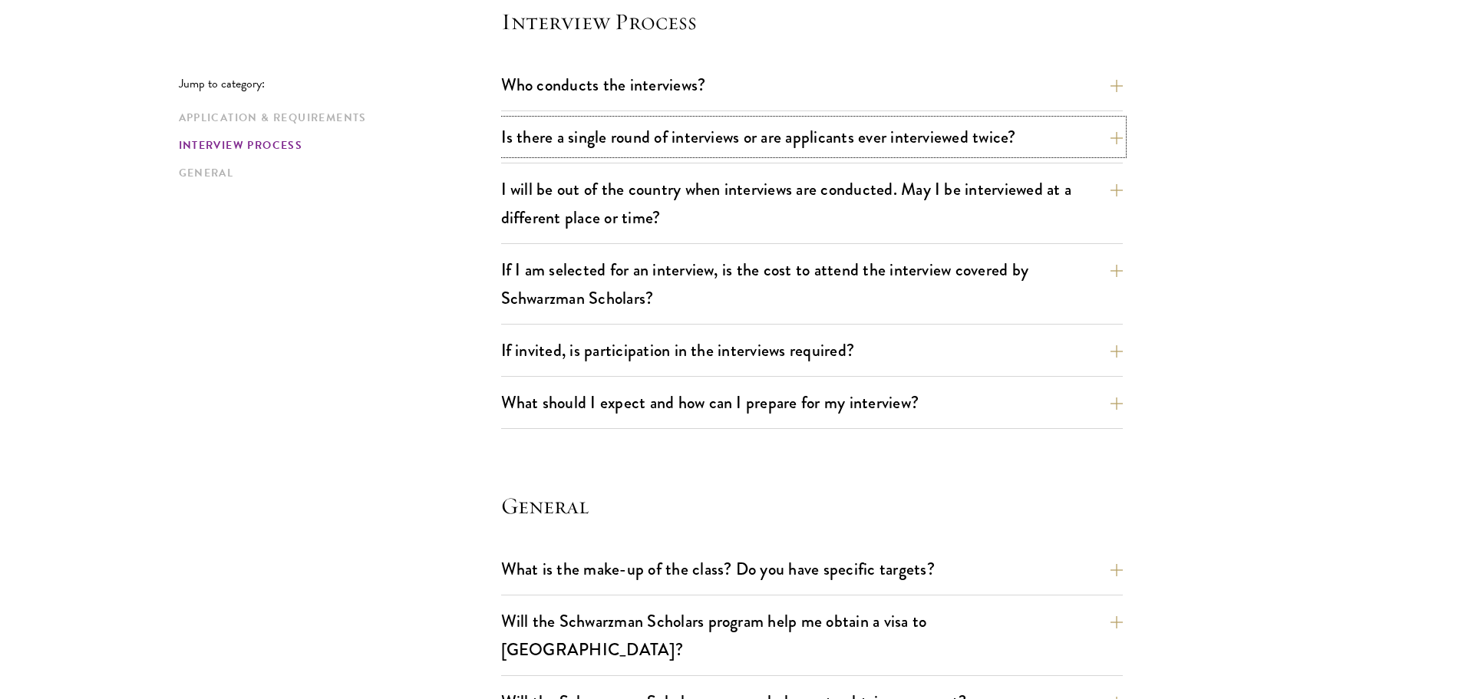
scroll to position [1785, 0]
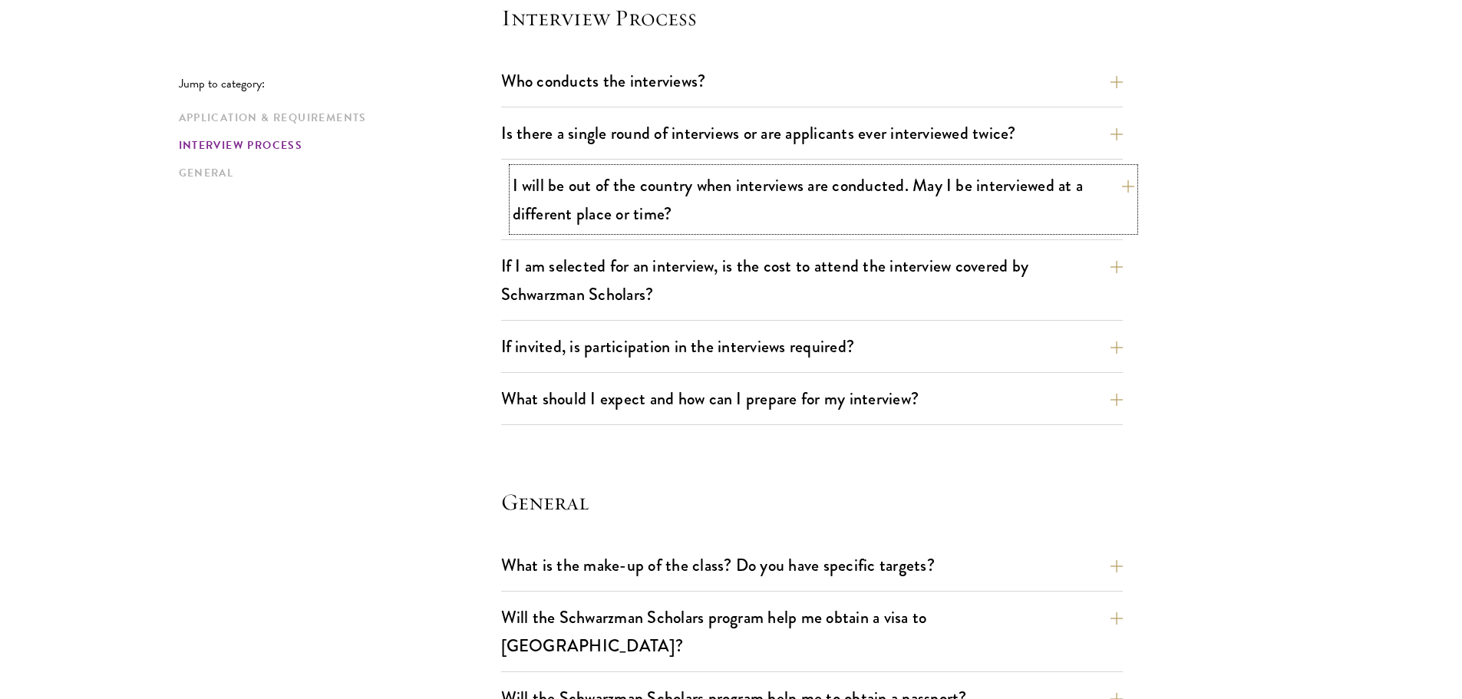
click at [534, 200] on button "I will be out of the country when interviews are conducted. May I be interviewe…" at bounding box center [824, 199] width 622 height 63
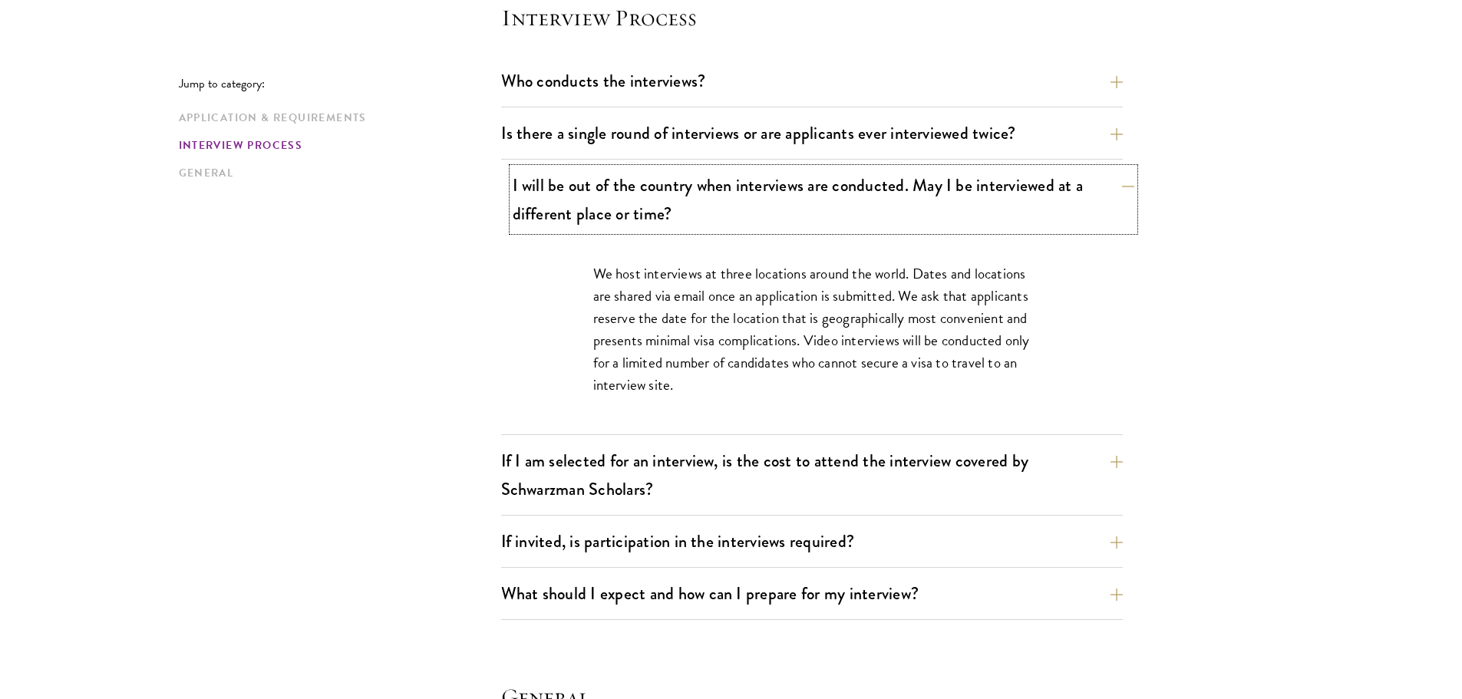
click at [551, 204] on button "I will be out of the country when interviews are conducted. May I be interviewe…" at bounding box center [824, 199] width 622 height 63
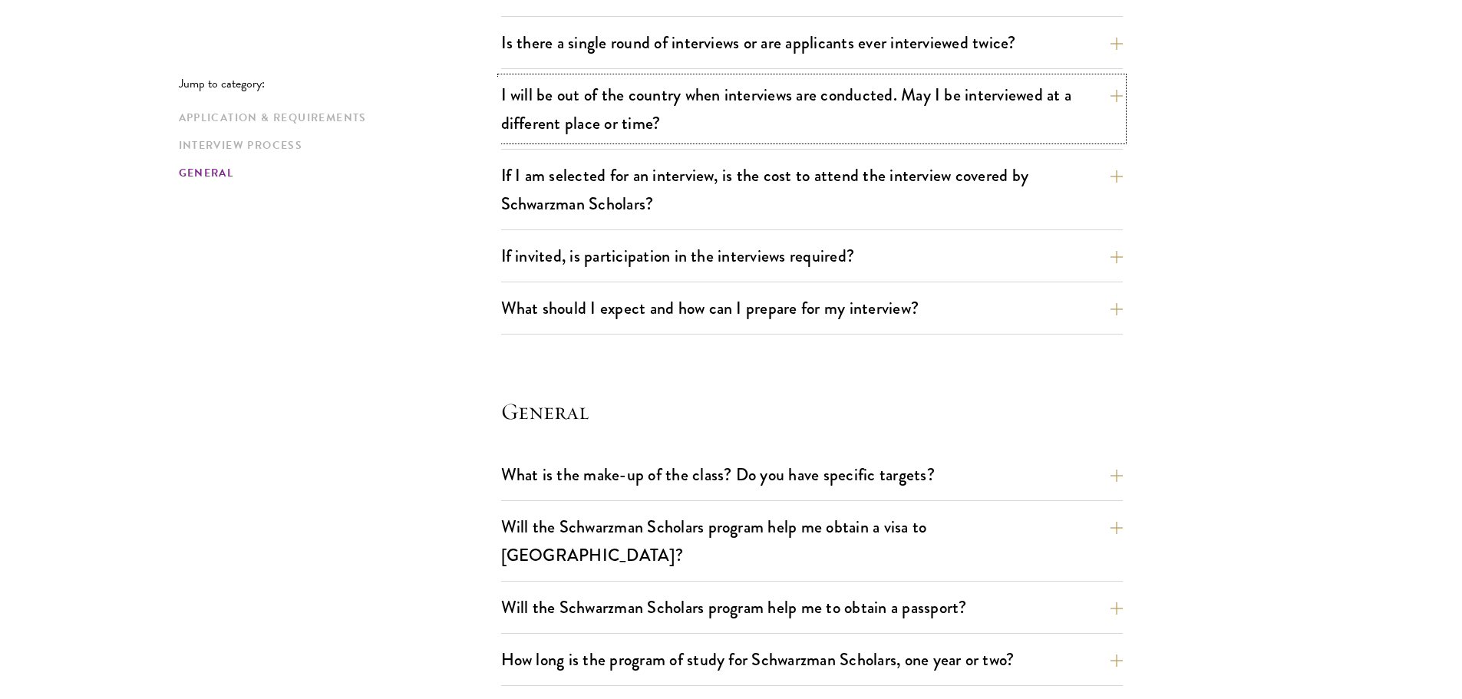
scroll to position [1880, 0]
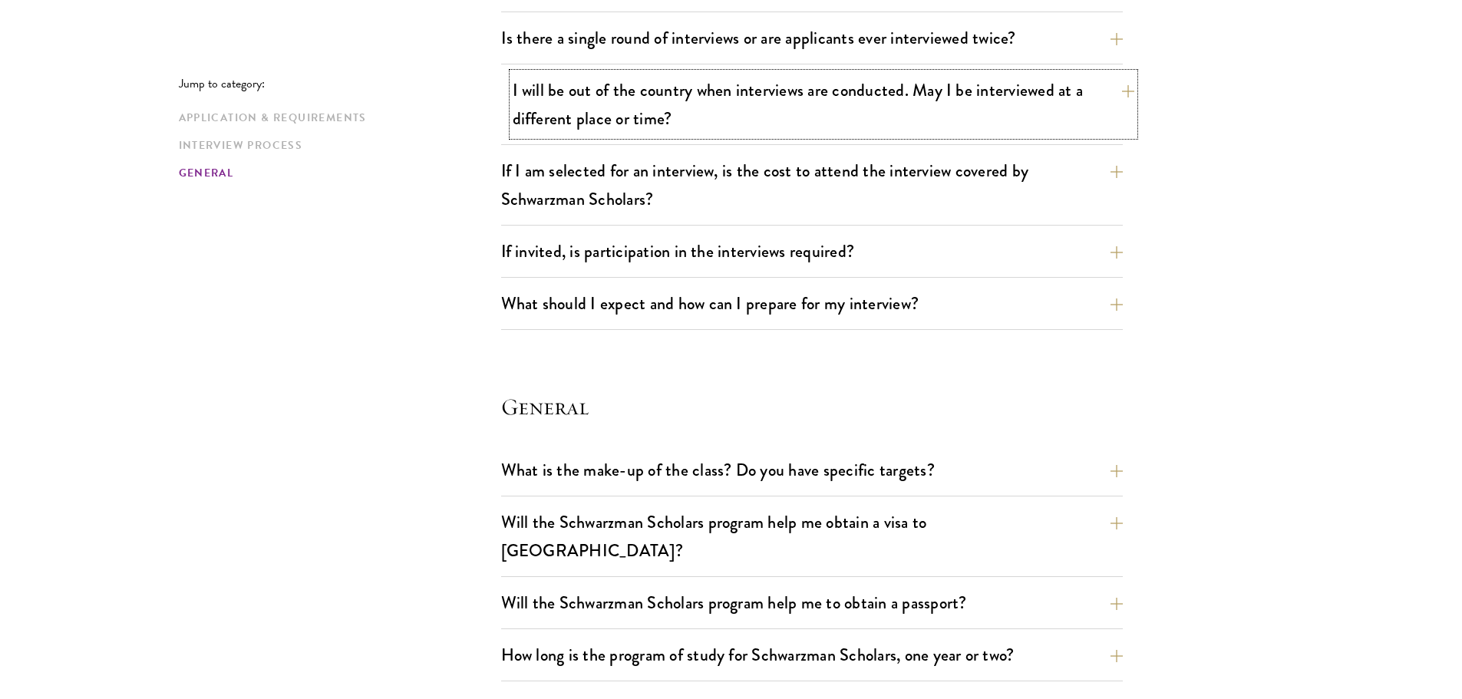
click at [596, 114] on button "I will be out of the country when interviews are conducted. May I be interviewe…" at bounding box center [824, 104] width 622 height 63
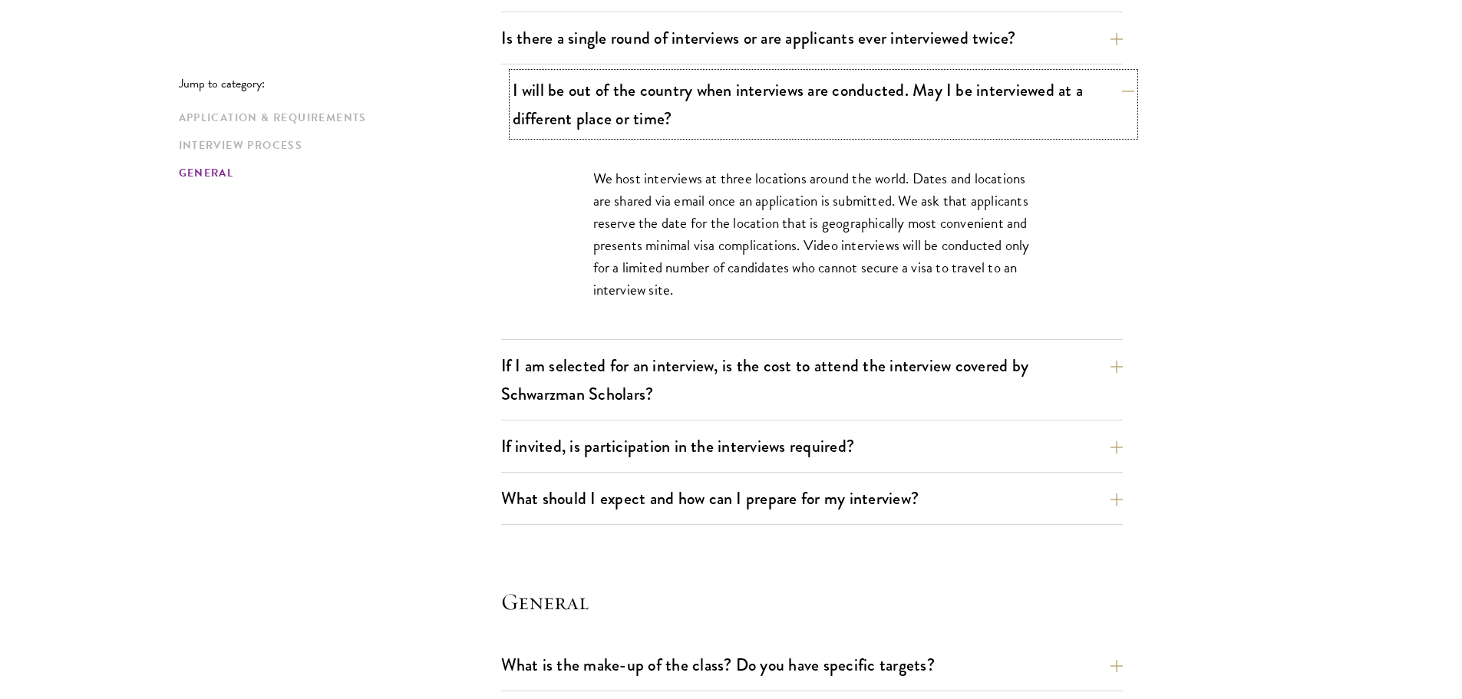
click at [575, 114] on button "I will be out of the country when interviews are conducted. May I be interviewe…" at bounding box center [824, 104] width 622 height 63
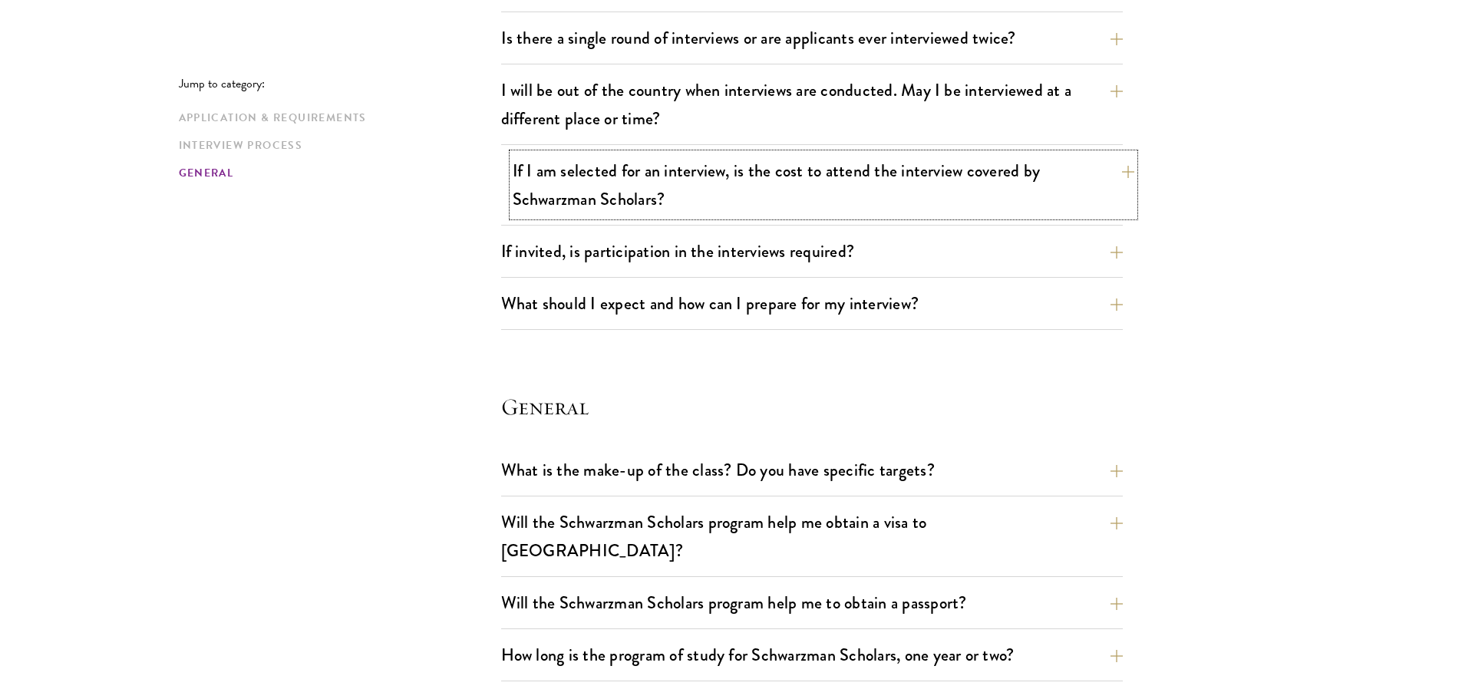
click at [576, 179] on button "If I am selected for an interview, is the cost to attend the interview covered …" at bounding box center [824, 185] width 622 height 63
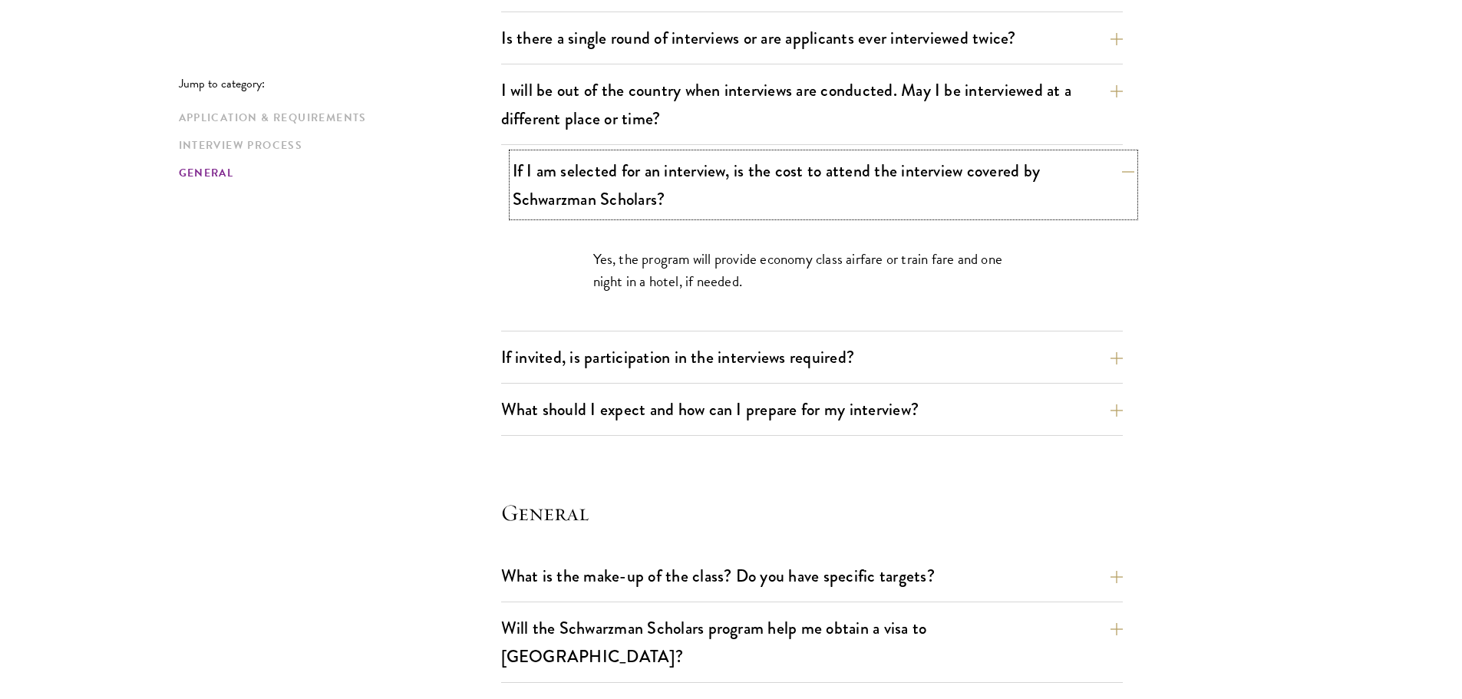
click at [576, 179] on button "If I am selected for an interview, is the cost to attend the interview covered …" at bounding box center [824, 185] width 622 height 63
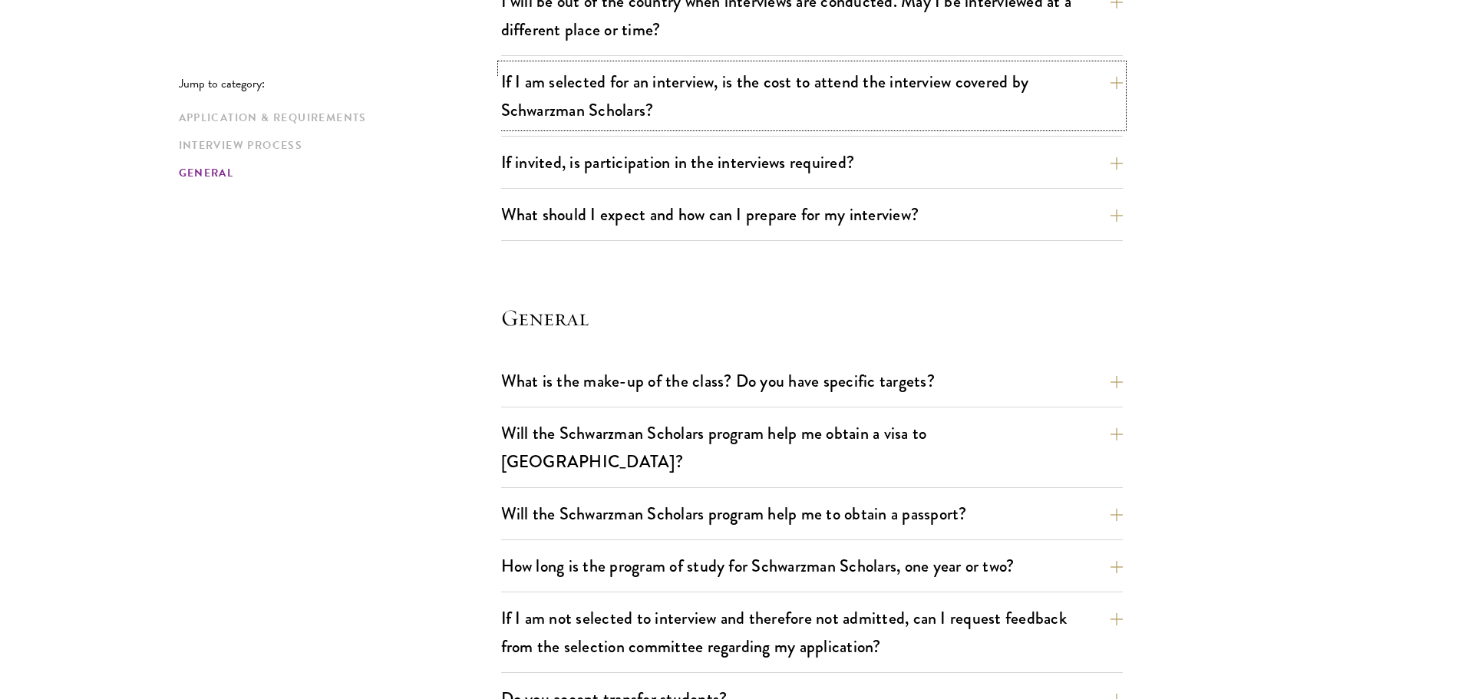
scroll to position [1970, 0]
click at [609, 167] on button "If invited, is participation in the interviews required?" at bounding box center [824, 161] width 622 height 35
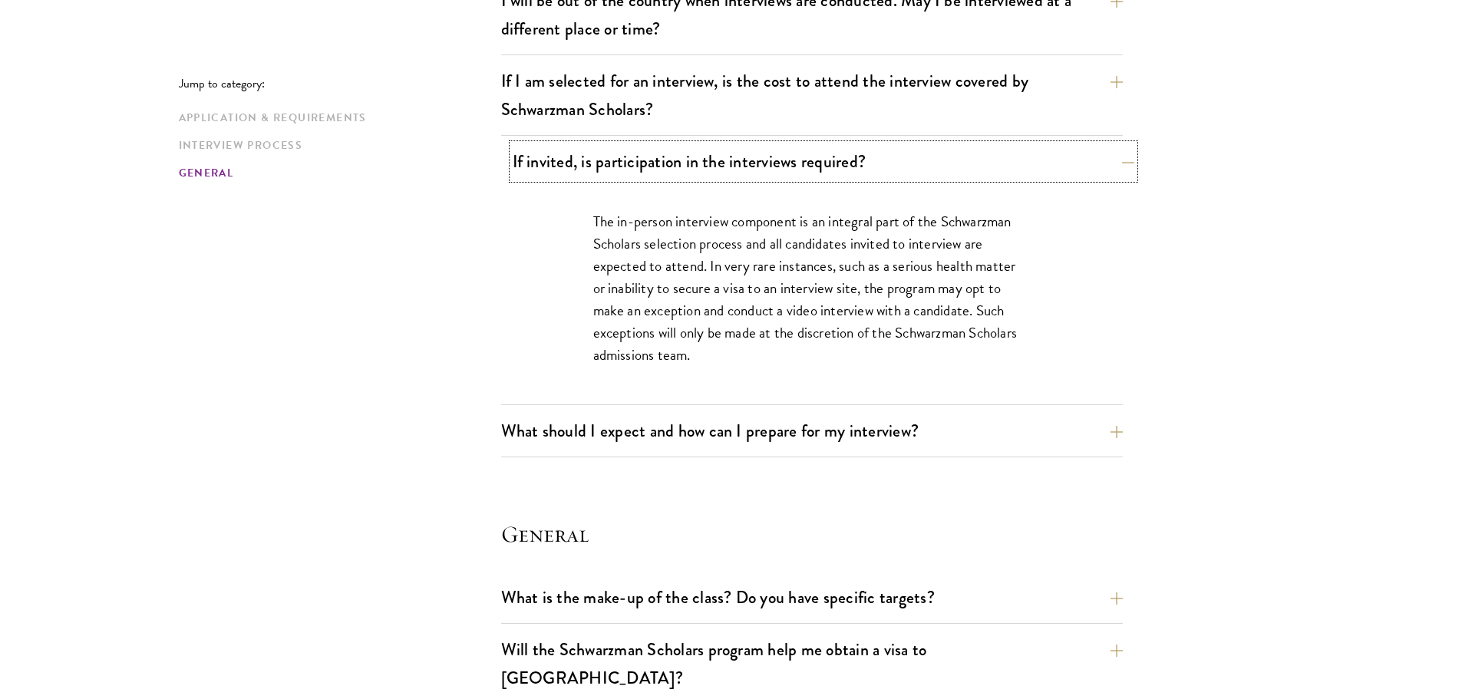
click at [556, 154] on button "If invited, is participation in the interviews required?" at bounding box center [824, 161] width 622 height 35
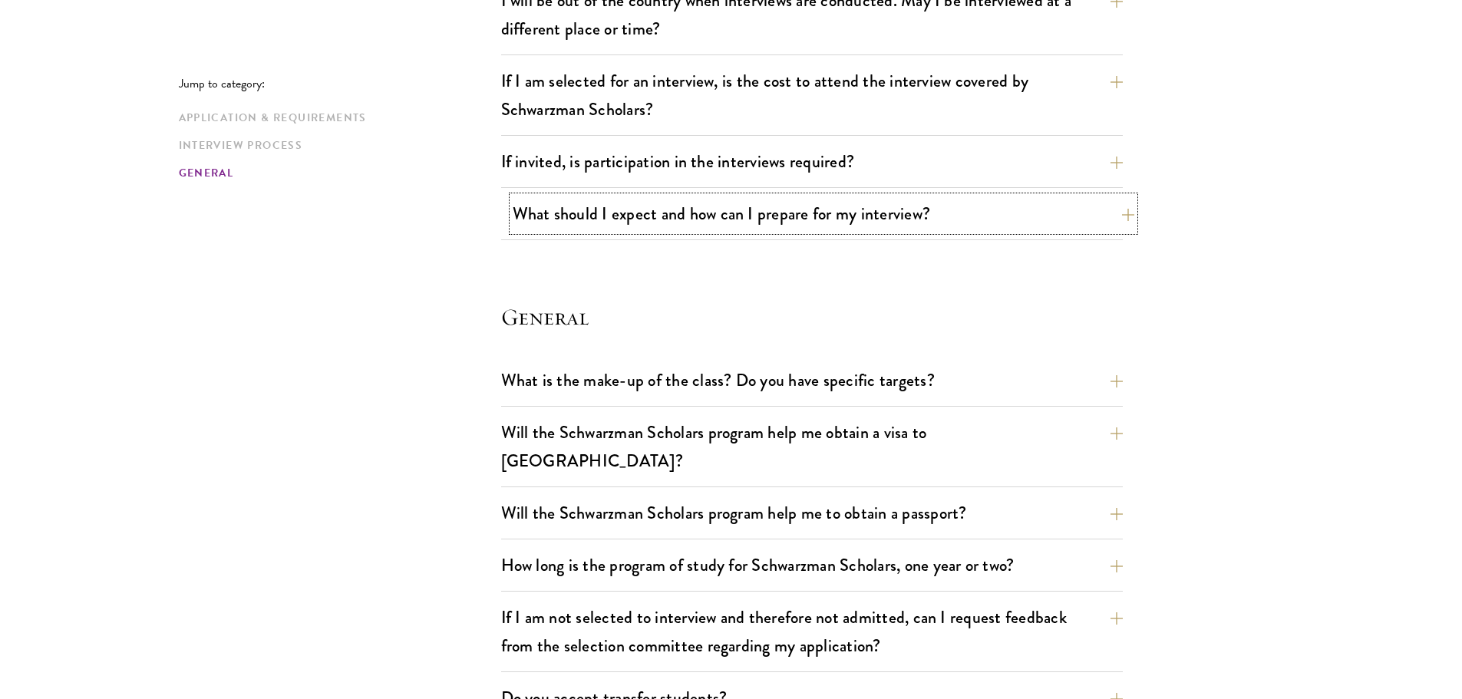
click at [532, 226] on button "What should I expect and how can I prepare for my interview?" at bounding box center [824, 213] width 622 height 35
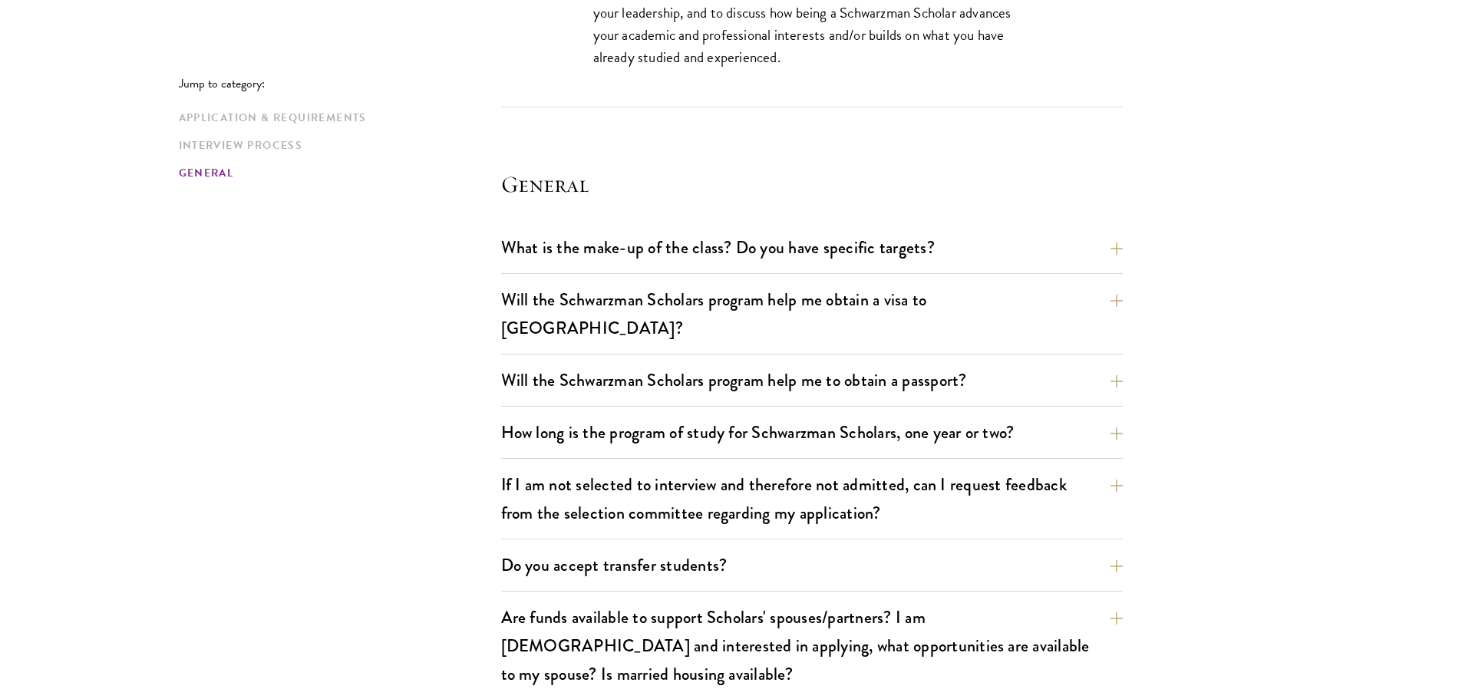
scroll to position [3053, 0]
click at [527, 300] on button "Will the Schwarzman Scholars program help me obtain a visa to [GEOGRAPHIC_DATA]?" at bounding box center [824, 313] width 622 height 63
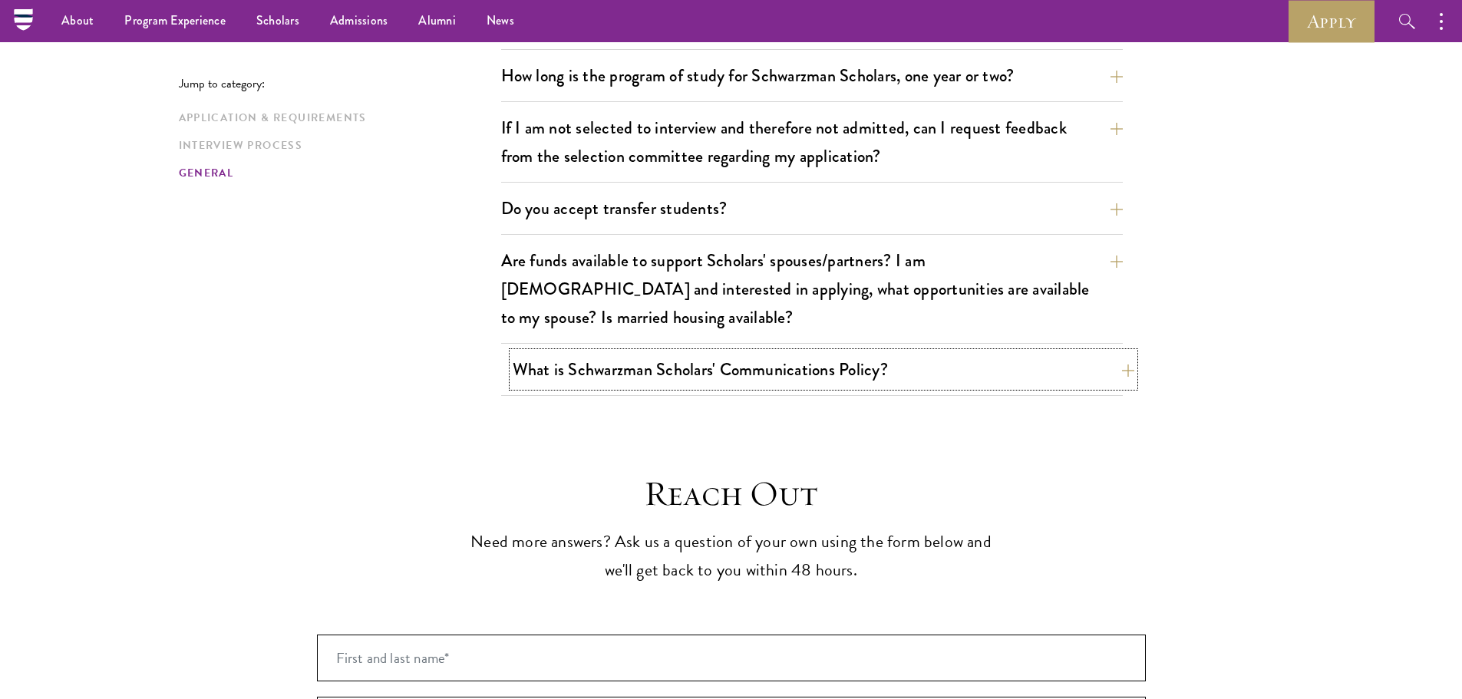
click at [524, 352] on button "What is Schwarzman Scholars' Communications Policy?" at bounding box center [824, 369] width 622 height 35
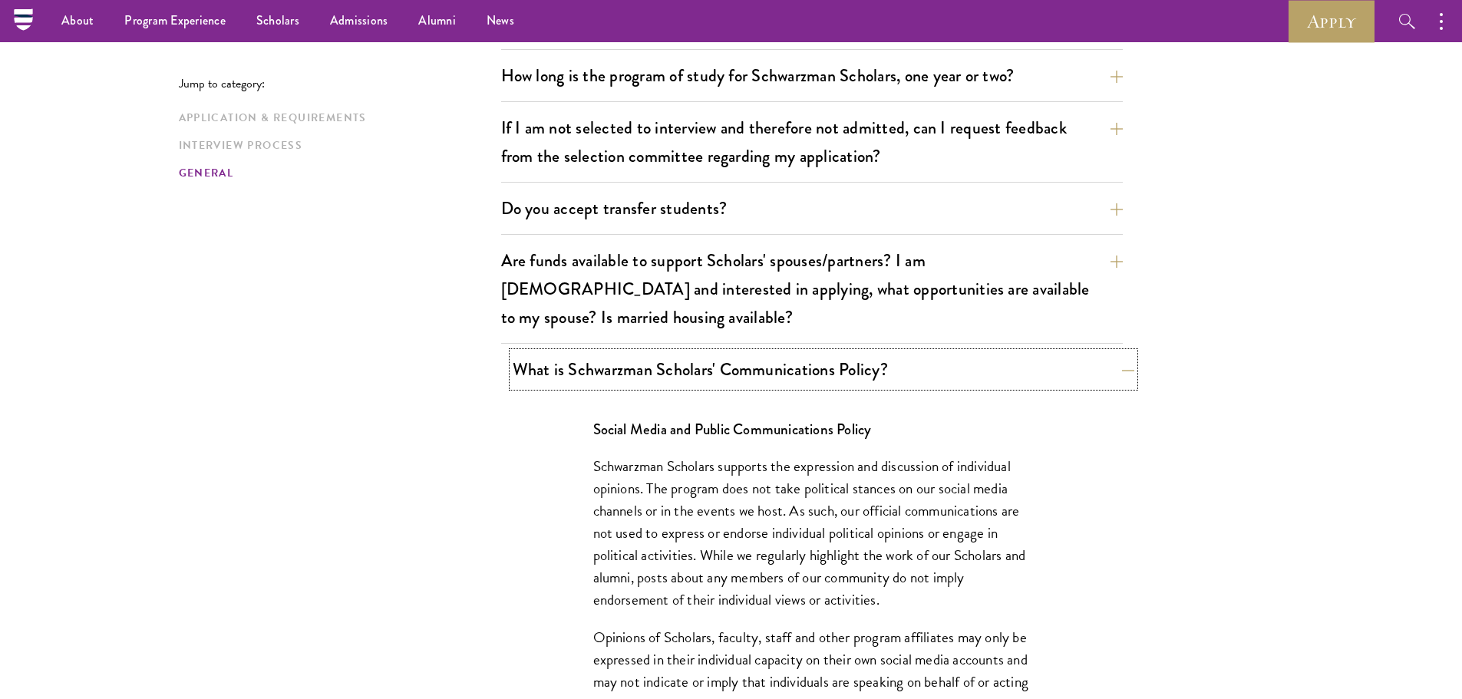
click at [524, 352] on button "What is Schwarzman Scholars' Communications Policy?" at bounding box center [824, 369] width 622 height 35
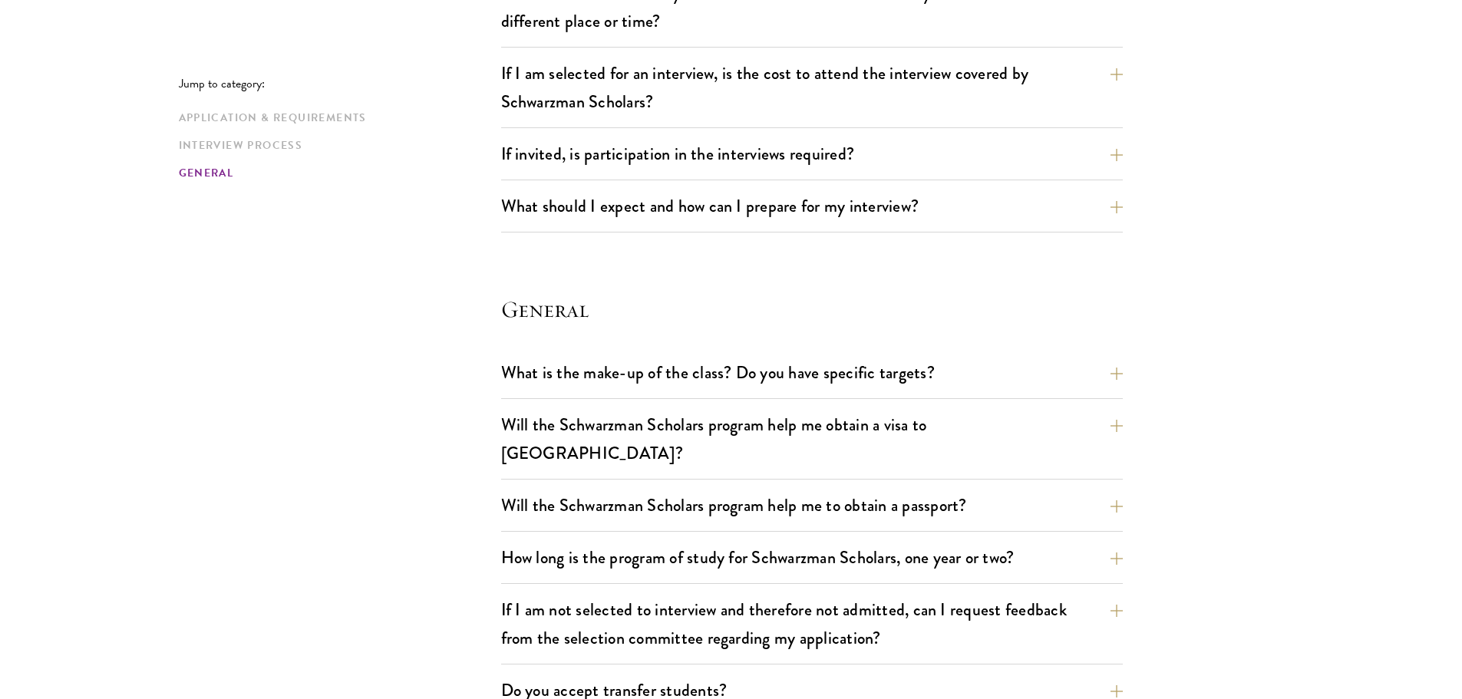
scroll to position [1984, 0]
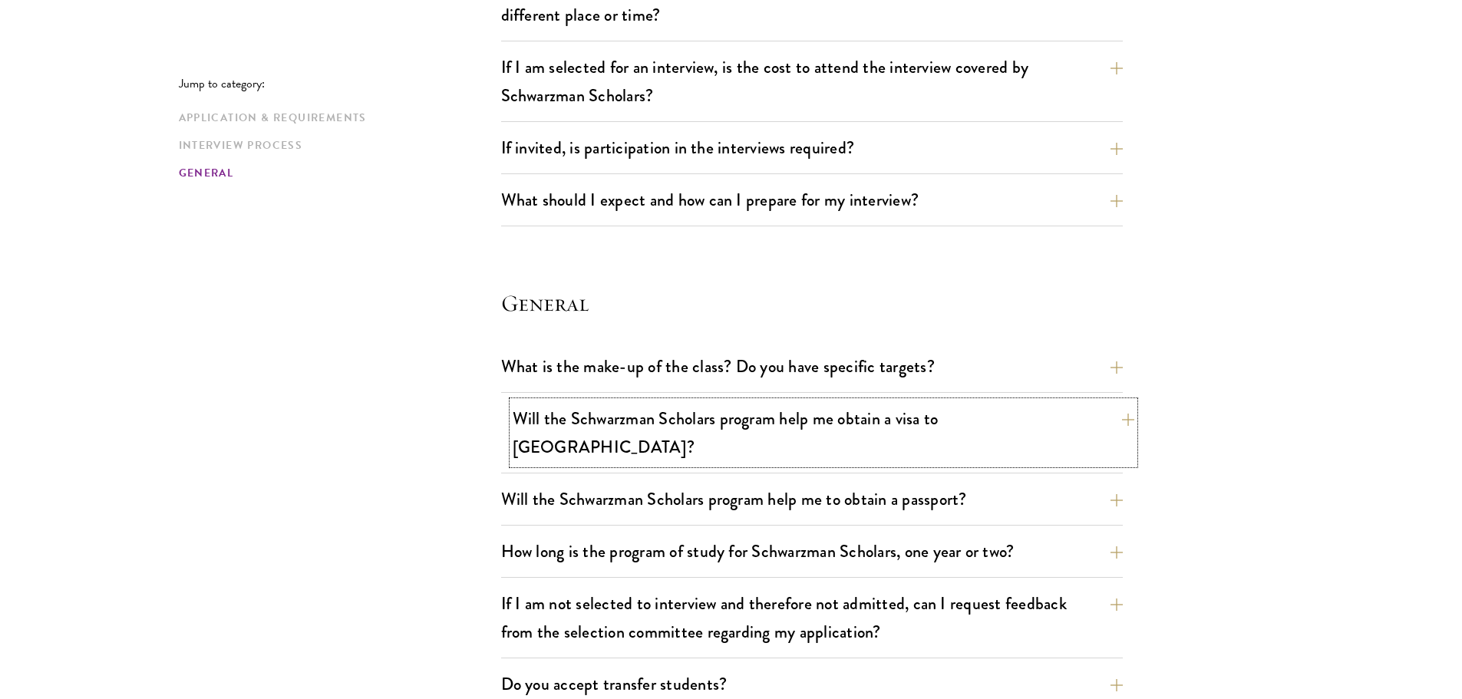
click at [553, 414] on button "Will the Schwarzman Scholars program help me obtain a visa to [GEOGRAPHIC_DATA]?" at bounding box center [824, 432] width 622 height 63
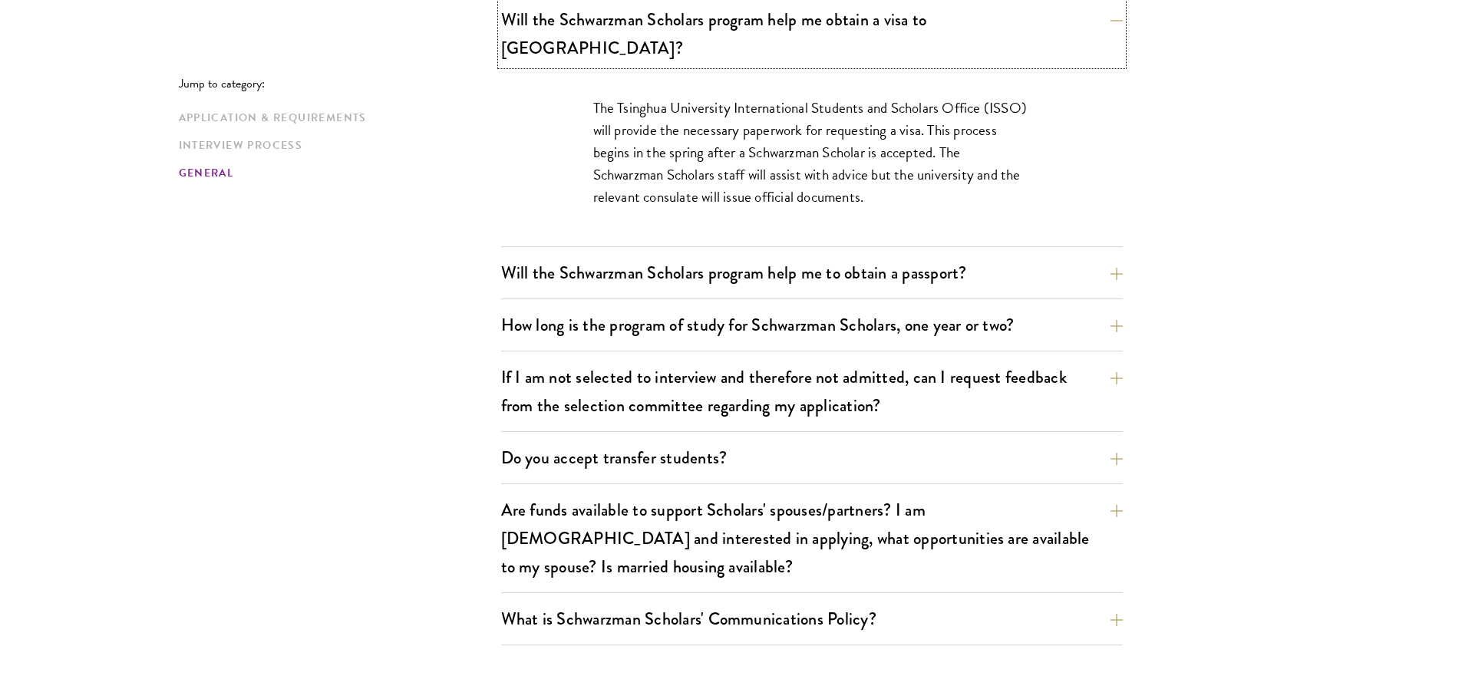
scroll to position [2384, 0]
click at [574, 255] on button "Will the Schwarzman Scholars program help me to obtain a passport?" at bounding box center [824, 272] width 622 height 35
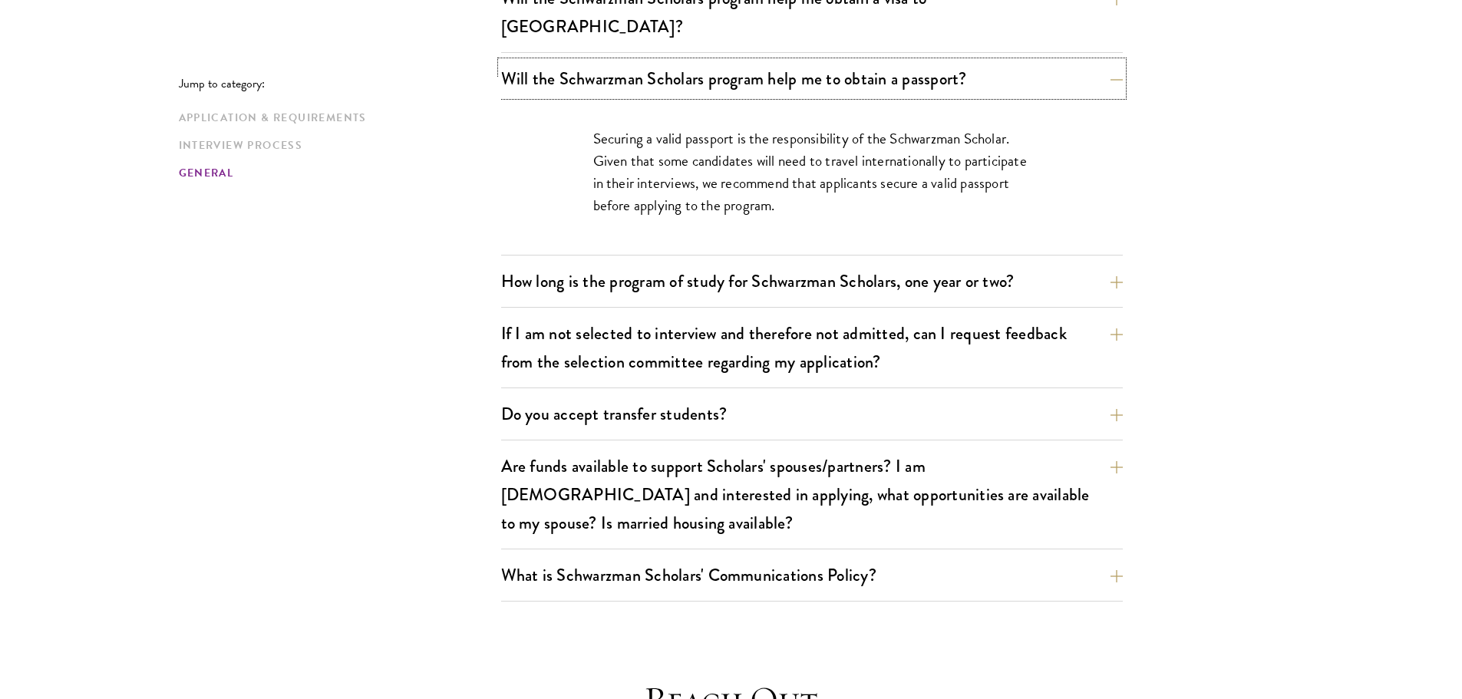
scroll to position [2405, 0]
click at [520, 267] on button "How long is the program of study for Schwarzman Scholars, one year or two?" at bounding box center [824, 280] width 622 height 35
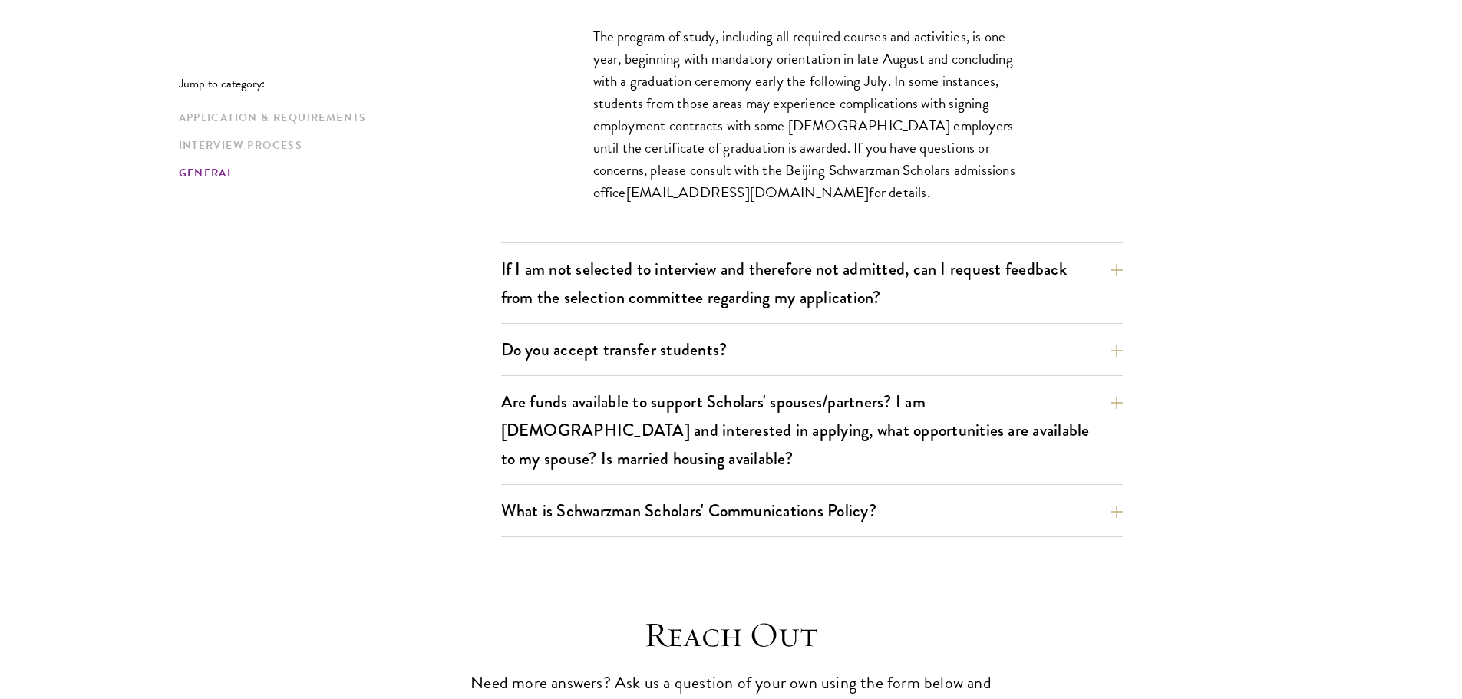
scroll to position [2560, 0]
click at [562, 252] on button "If I am not selected to interview and therefore not admitted, can I request fee…" at bounding box center [824, 281] width 622 height 63
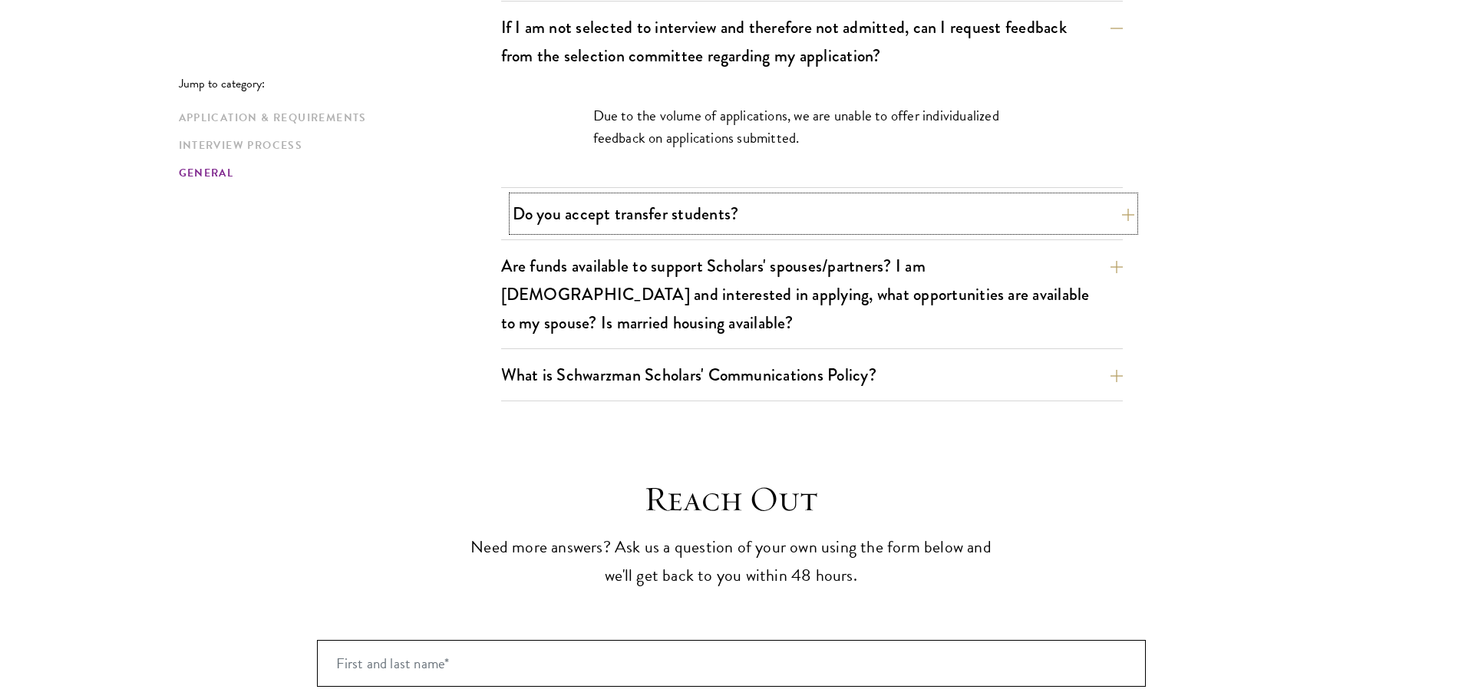
click at [564, 196] on button "Do you accept transfer students?" at bounding box center [824, 213] width 622 height 35
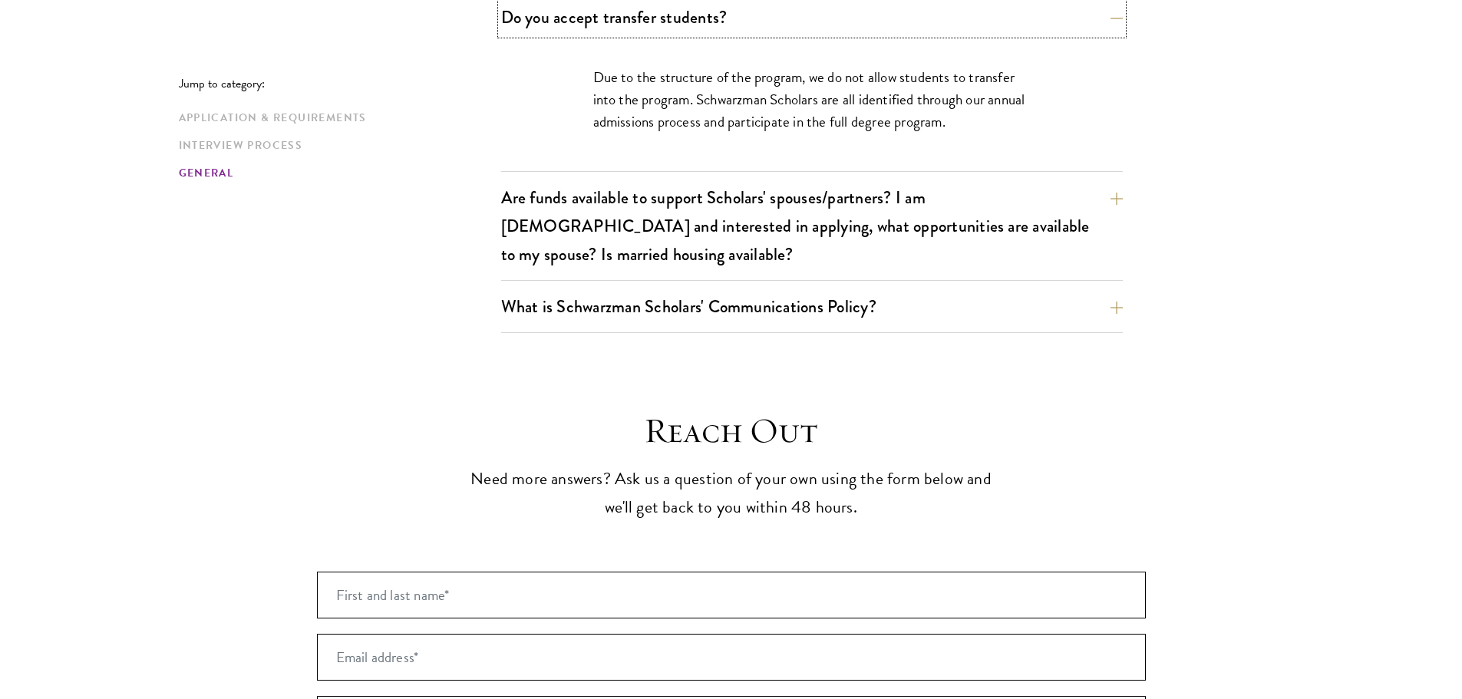
scroll to position [2652, 0]
click at [573, 183] on button "Are funds available to support Scholars' spouses/partners? I am [DEMOGRAPHIC_DA…" at bounding box center [824, 225] width 622 height 91
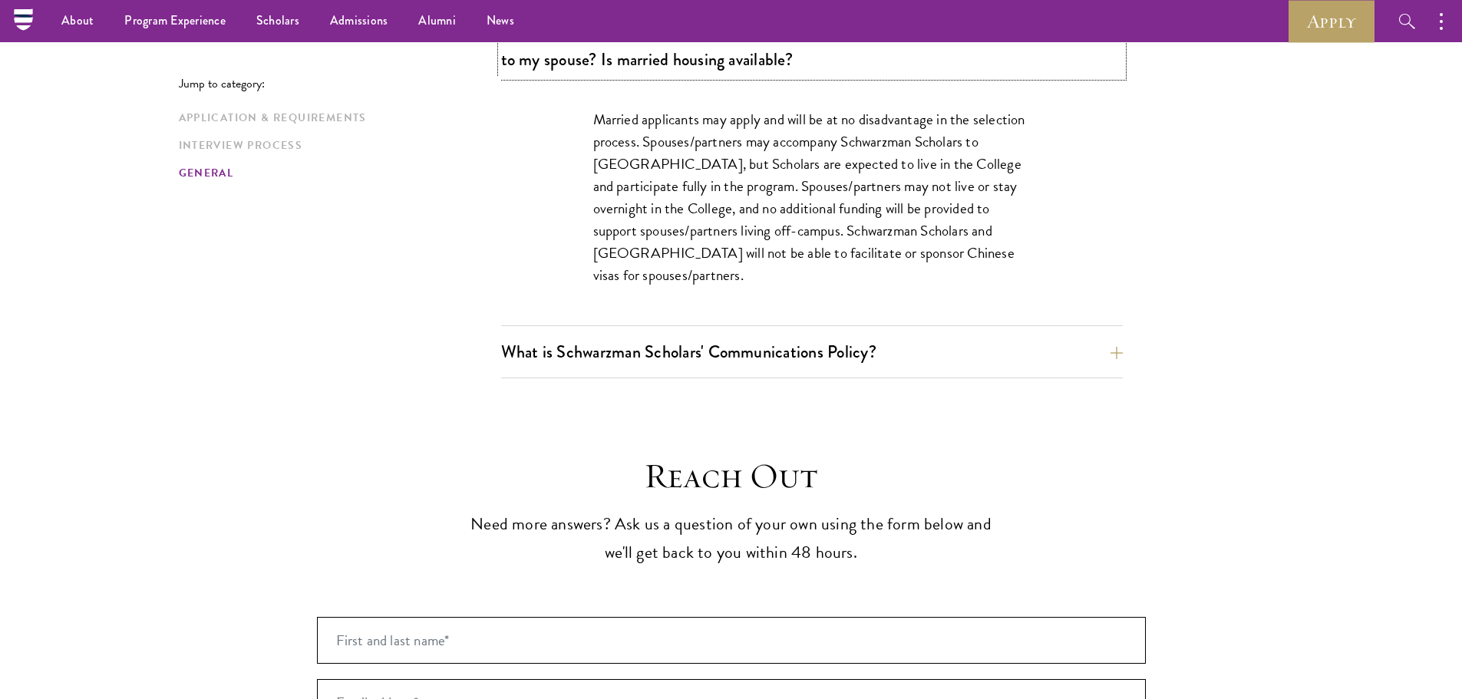
scroll to position [2719, 0]
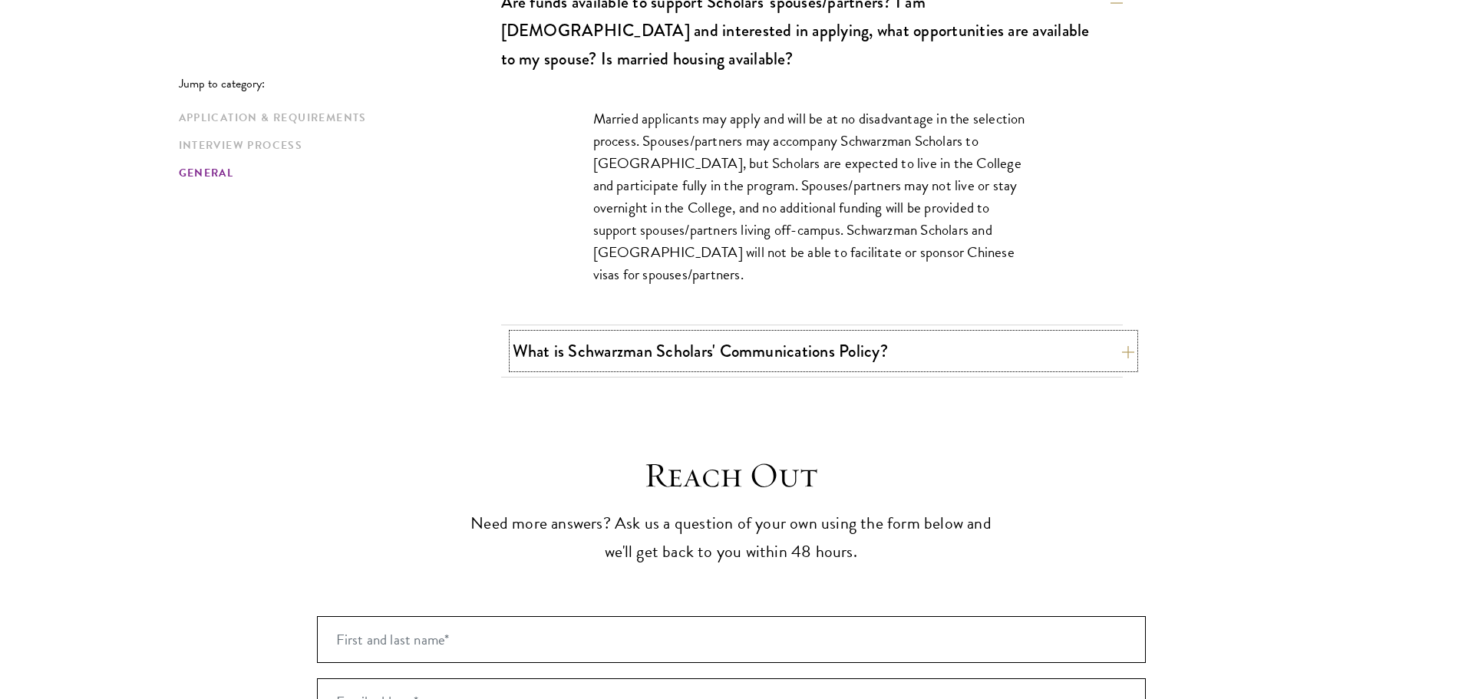
click at [570, 334] on button "What is Schwarzman Scholars' Communications Policy?" at bounding box center [824, 351] width 622 height 35
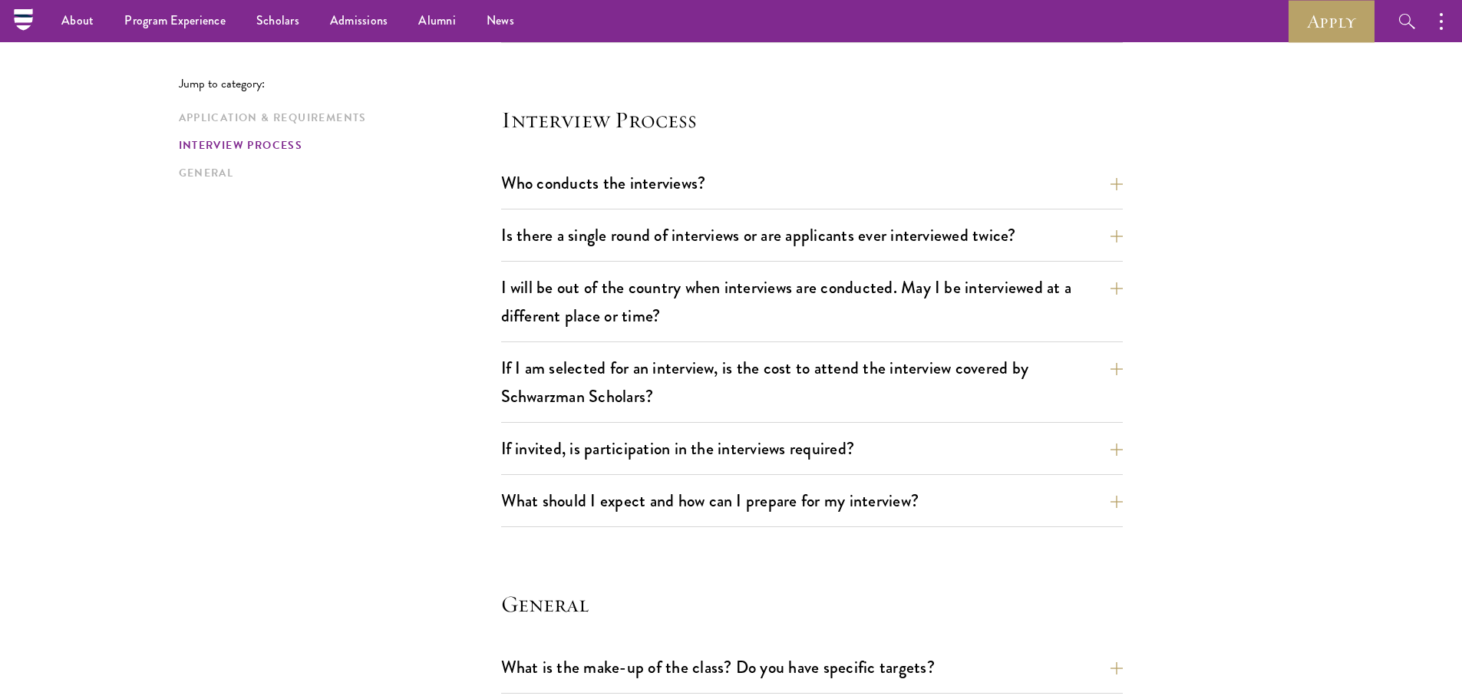
scroll to position [1679, 0]
